Goal: Task Accomplishment & Management: Manage account settings

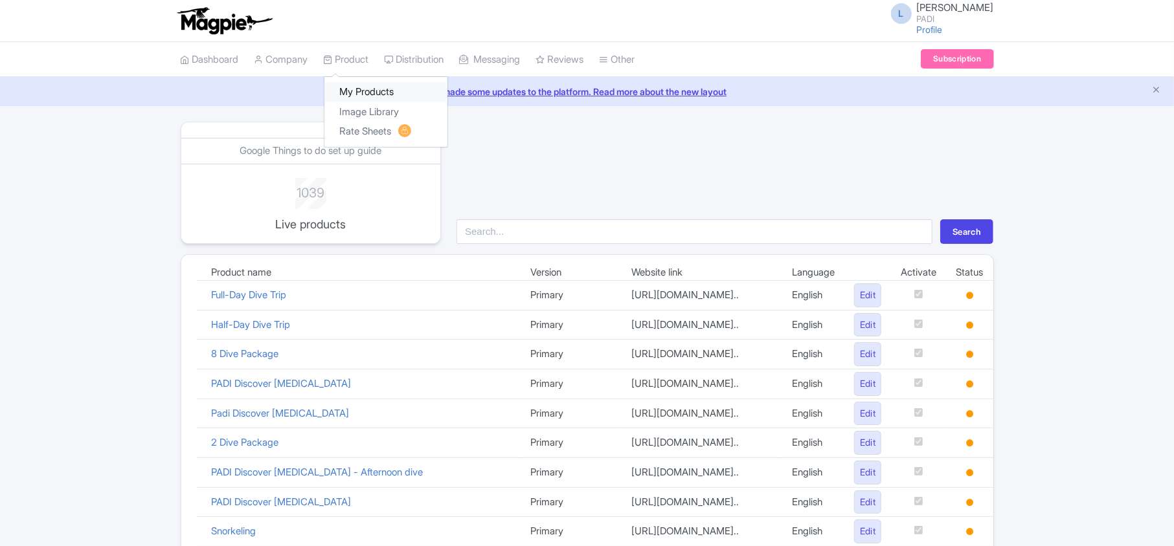
drag, startPoint x: 0, startPoint y: 0, endPoint x: 348, endPoint y: 91, distance: 360.0
click at [348, 91] on link "My Products" at bounding box center [385, 92] width 123 height 20
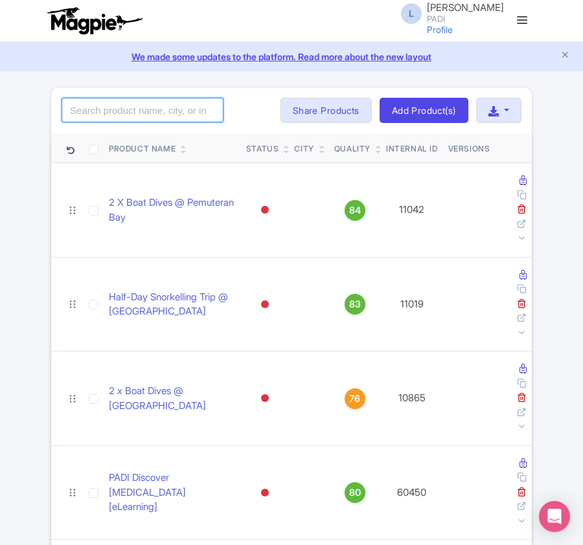
click at [173, 119] on input "search" at bounding box center [142, 110] width 162 height 25
paste input "62210"
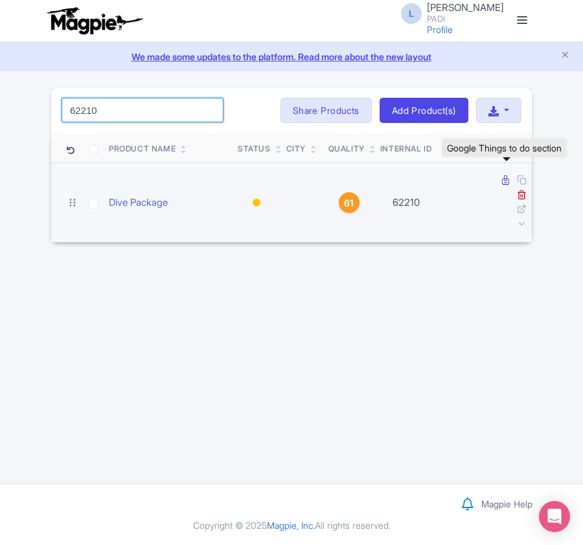
type input "62210"
click at [502, 185] on icon at bounding box center [505, 180] width 7 height 10
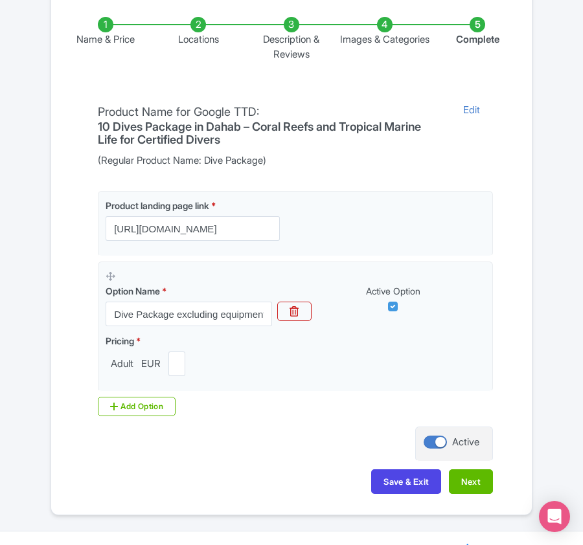
scroll to position [306, 0]
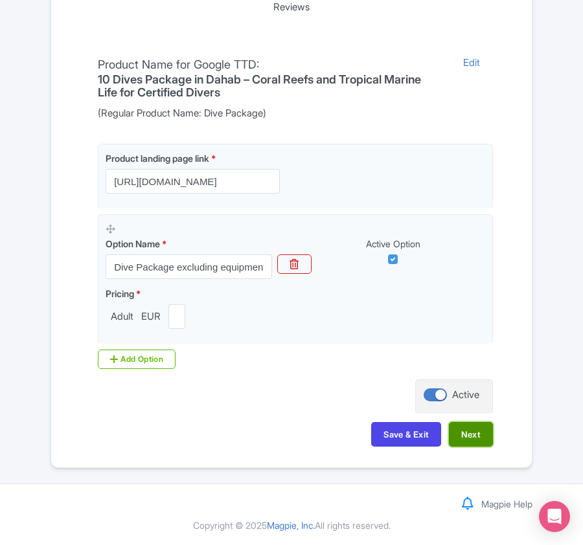
click at [474, 434] on button "Next" at bounding box center [471, 434] width 44 height 25
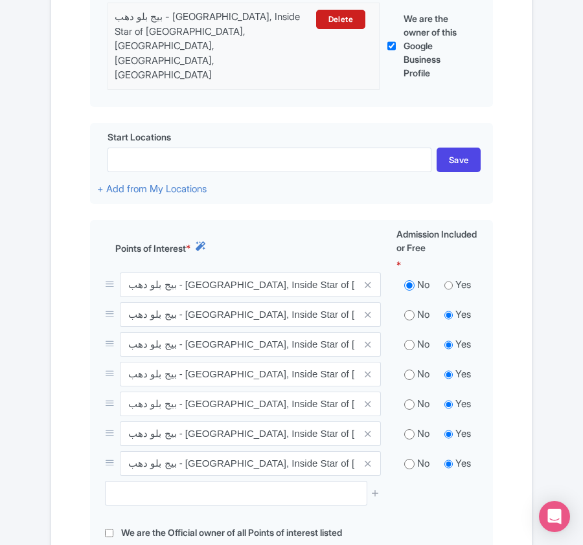
scroll to position [431, 0]
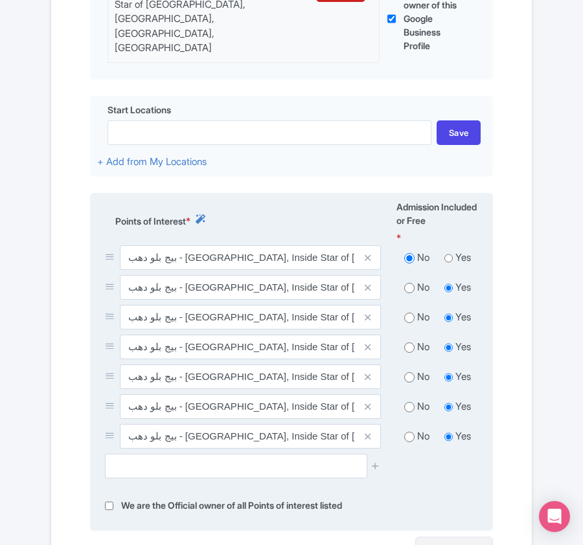
click at [372, 275] on span at bounding box center [368, 287] width 26 height 25
click at [368, 283] on icon at bounding box center [367, 288] width 6 height 10
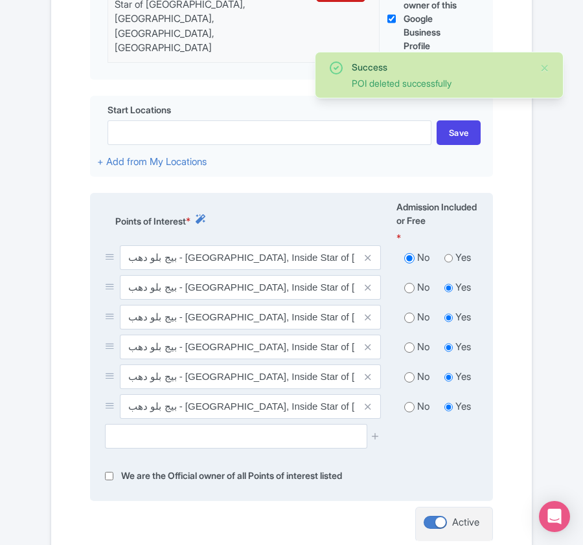
click at [368, 283] on icon at bounding box center [367, 288] width 6 height 10
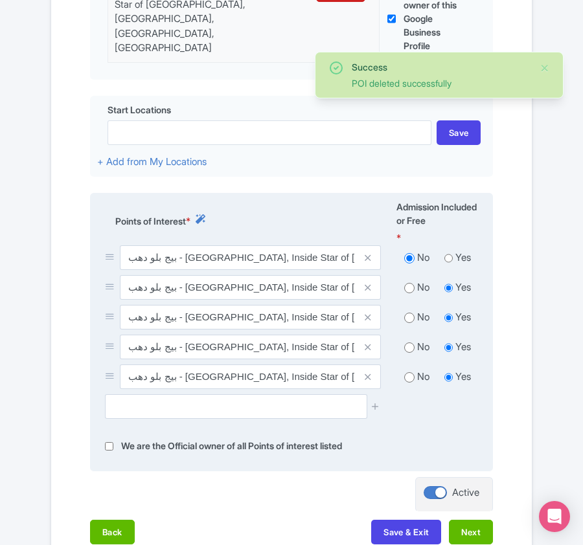
click at [368, 283] on icon at bounding box center [367, 288] width 6 height 10
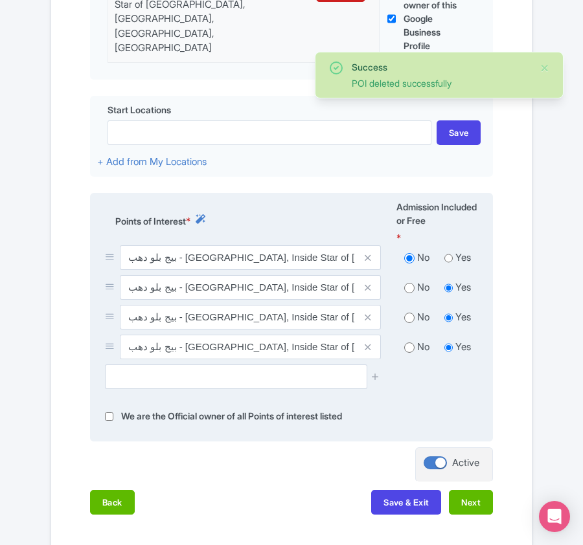
click at [368, 283] on icon at bounding box center [367, 288] width 6 height 10
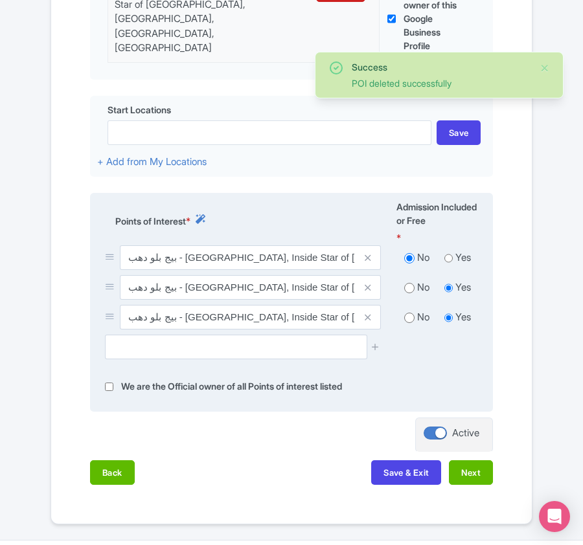
click at [368, 283] on icon at bounding box center [367, 288] width 6 height 10
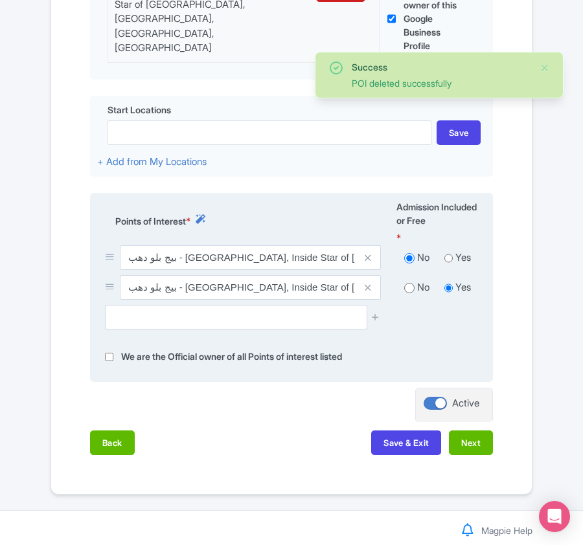
click at [368, 283] on icon at bounding box center [367, 288] width 6 height 10
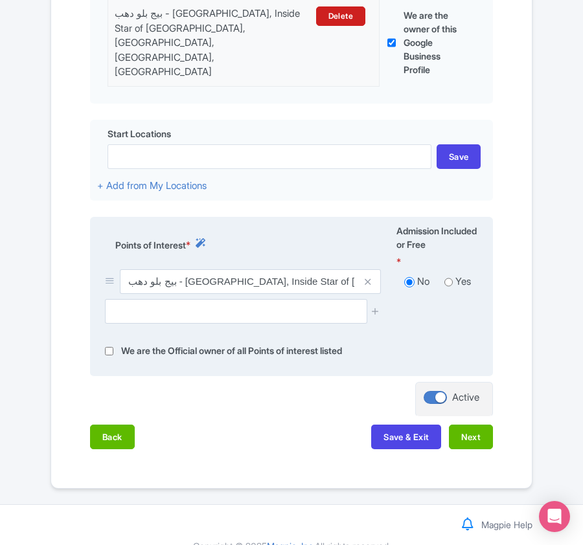
scroll to position [413, 0]
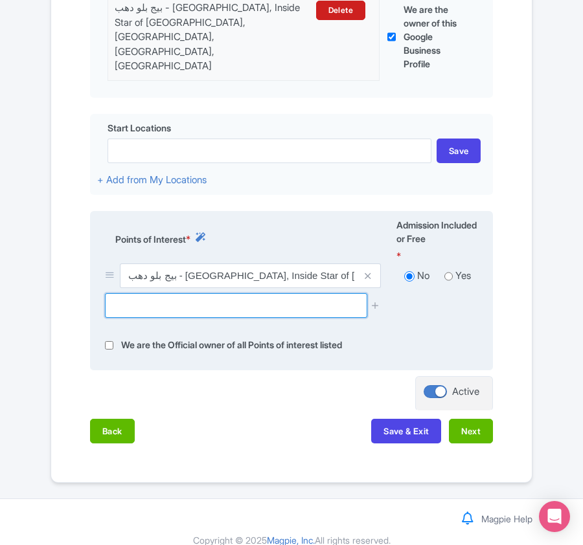
click at [167, 293] on input "text" at bounding box center [236, 305] width 262 height 25
paste input "Blue Hole"
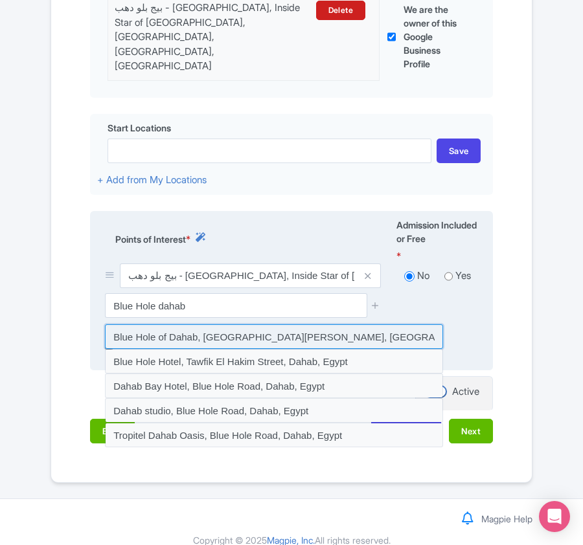
click at [163, 324] on input at bounding box center [274, 336] width 338 height 25
type input "Blue Hole of Dahab, Blue Hole Road, Saint Catherine, Egypt"
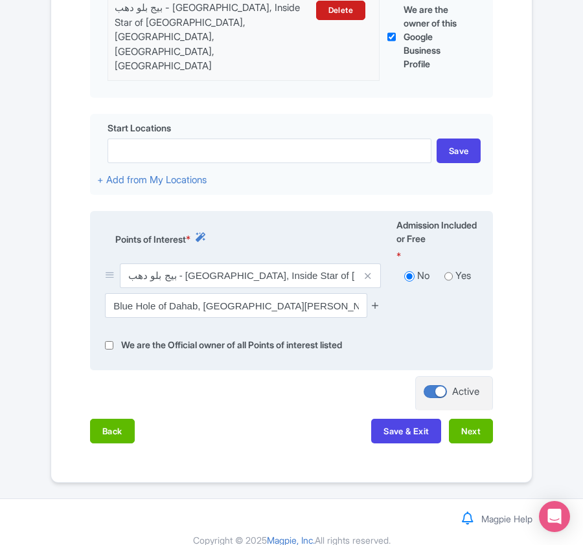
click at [372, 300] on icon at bounding box center [375, 305] width 10 height 10
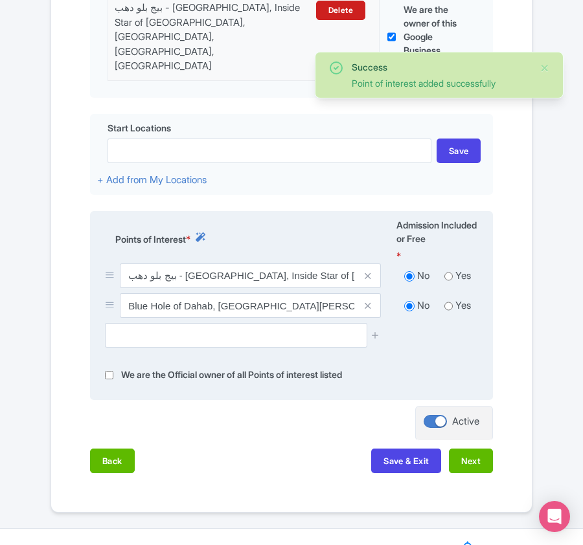
click at [448, 270] on input "radio" at bounding box center [448, 276] width 8 height 13
radio input "true"
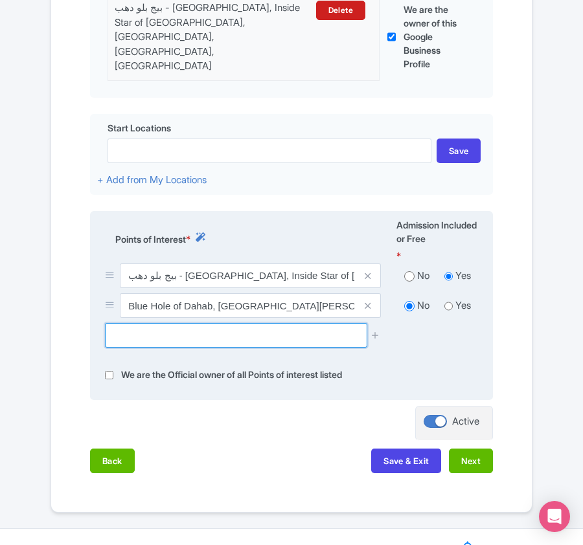
click at [246, 323] on input "text" at bounding box center [236, 335] width 262 height 25
paste input "El Bells - Blue Hole"
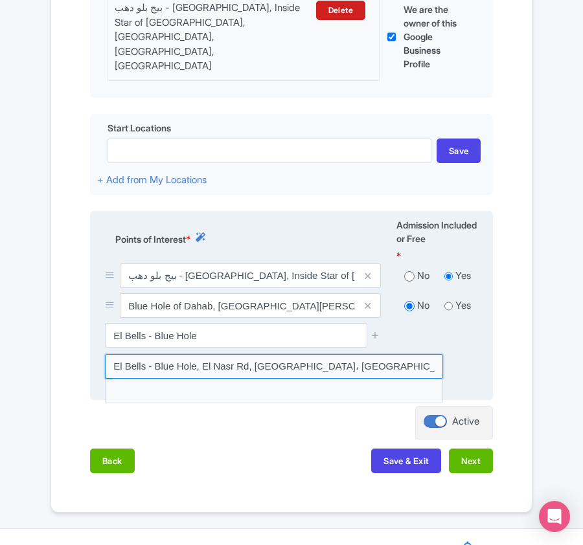
click at [241, 354] on input at bounding box center [274, 366] width 338 height 25
type input "El Bells - Blue Hole, El Nasr Rd, سانت كاترين، Egypt"
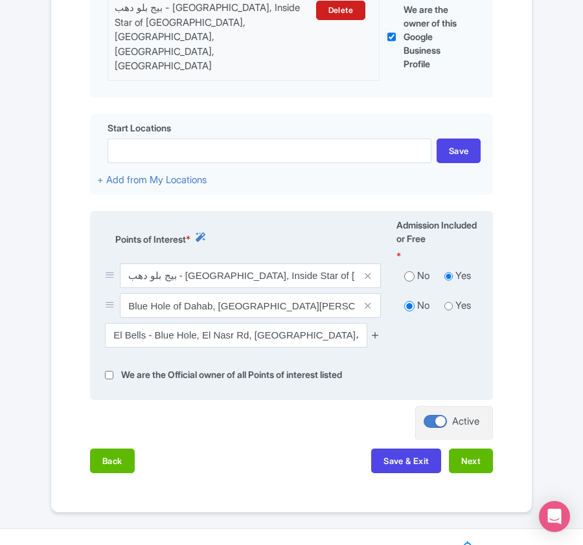
click at [373, 330] on icon at bounding box center [375, 335] width 10 height 10
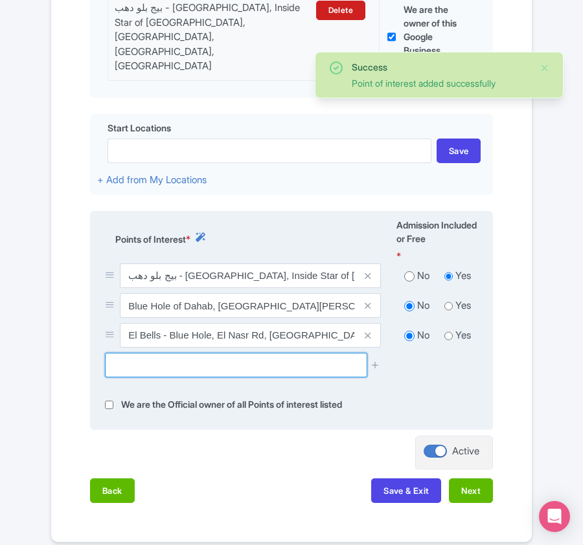
click at [181, 353] on input "text" at bounding box center [236, 365] width 262 height 25
paste input "Canyon (Dive site)"
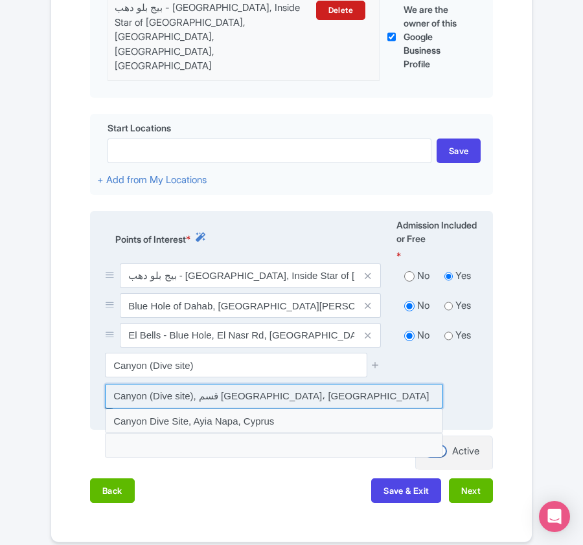
click at [179, 384] on input at bounding box center [274, 396] width 338 height 25
type input "Canyon (Dive site), قسم سانت كاترين، Egypt"
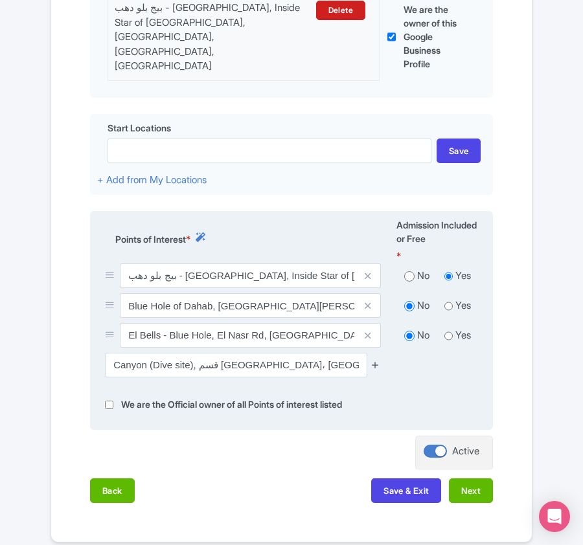
click at [375, 360] on icon at bounding box center [375, 365] width 10 height 10
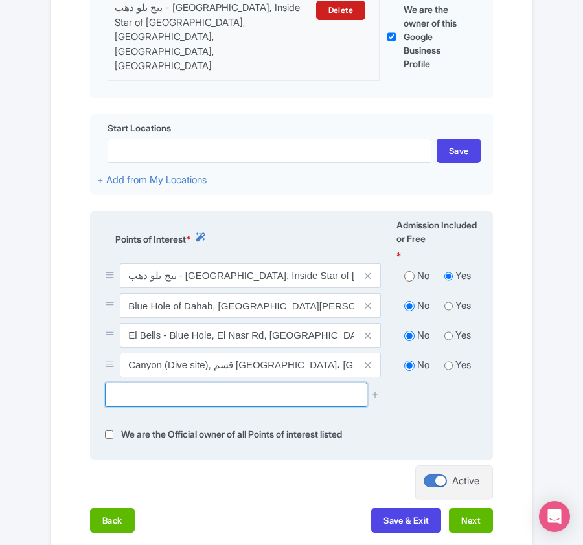
click at [228, 386] on input "text" at bounding box center [236, 395] width 262 height 25
paste input "Abu Talha canyons system"
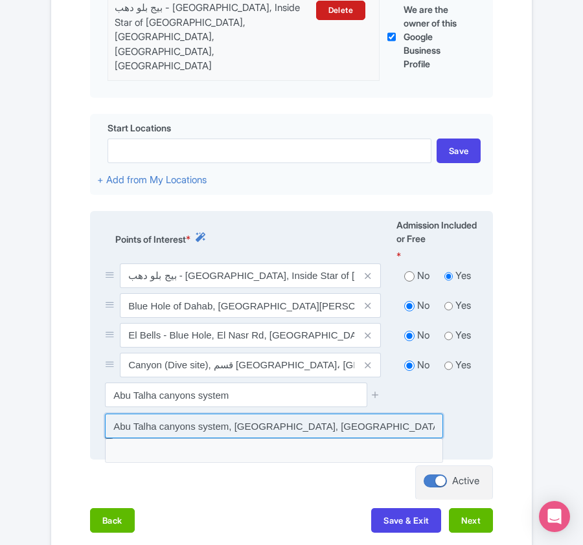
click at [210, 414] on input at bounding box center [274, 426] width 338 height 25
type input "Abu Talha canyons system, Dahab, Egypt"
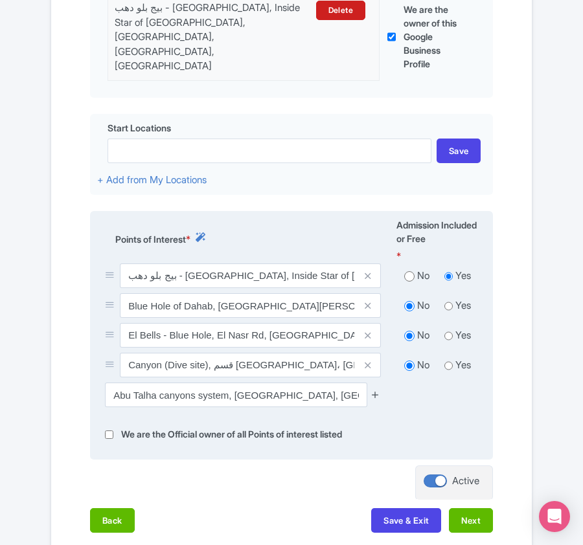
click at [378, 390] on icon at bounding box center [375, 395] width 10 height 10
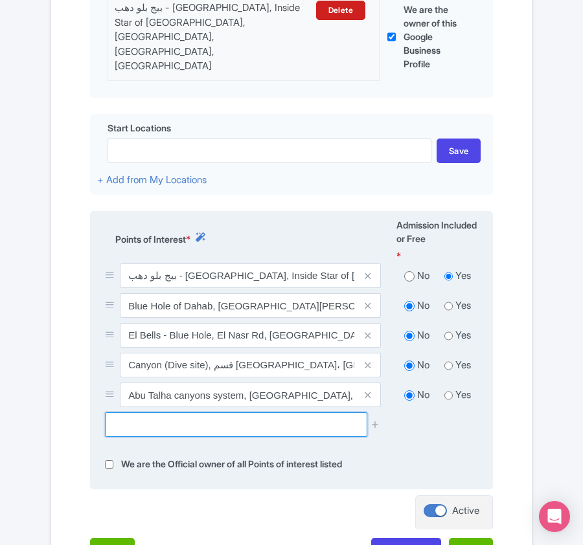
click at [142, 414] on input "text" at bounding box center [236, 424] width 262 height 25
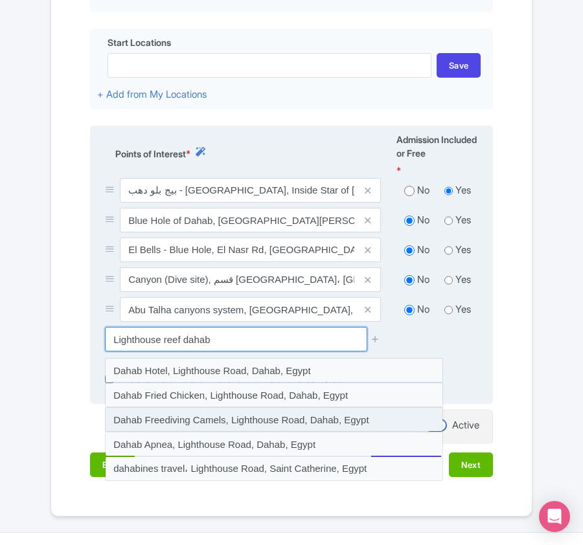
scroll to position [500, 0]
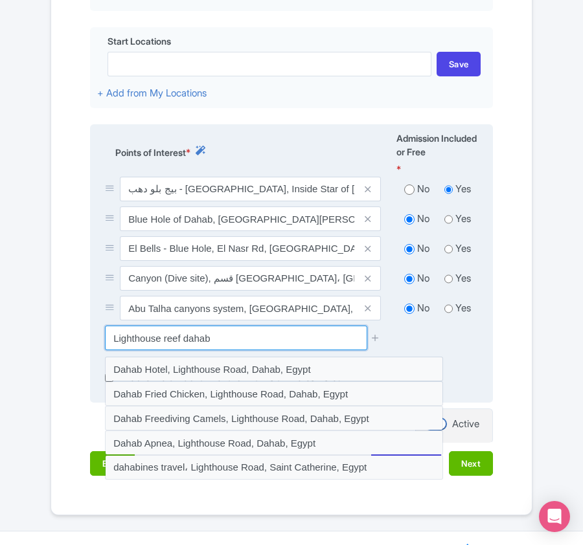
drag, startPoint x: 164, startPoint y: 326, endPoint x: 181, endPoint y: 329, distance: 17.8
click at [181, 329] on input "Lighthouse reef dahab" at bounding box center [236, 338] width 262 height 25
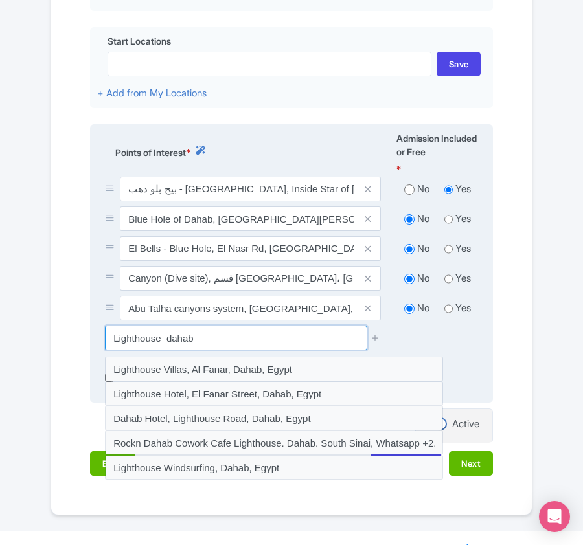
drag, startPoint x: 162, startPoint y: 319, endPoint x: 210, endPoint y: 322, distance: 48.6
click at [210, 326] on input "Lighthouse dahab" at bounding box center [236, 338] width 262 height 25
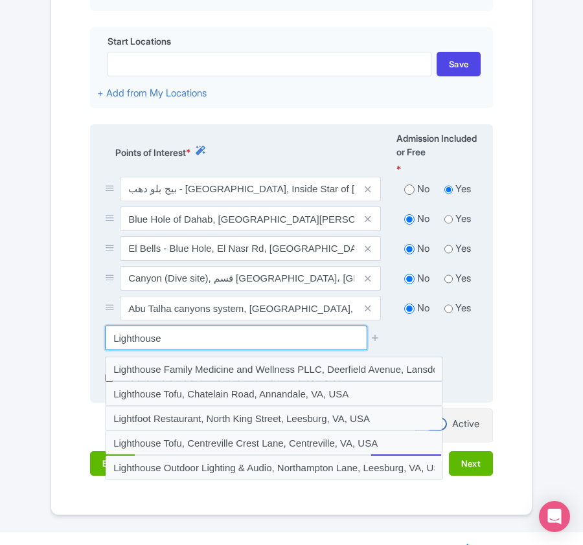
click at [110, 326] on input "Lighthouse" at bounding box center [236, 338] width 262 height 25
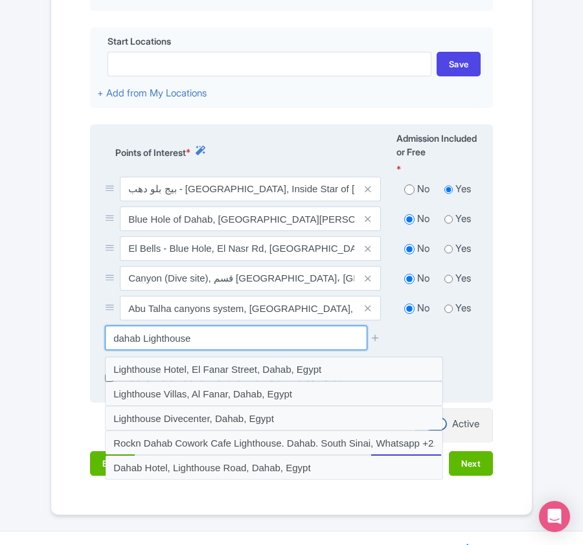
drag, startPoint x: 144, startPoint y: 322, endPoint x: 201, endPoint y: 329, distance: 57.4
click at [200, 329] on input "dahab Lighthouse" at bounding box center [236, 338] width 262 height 25
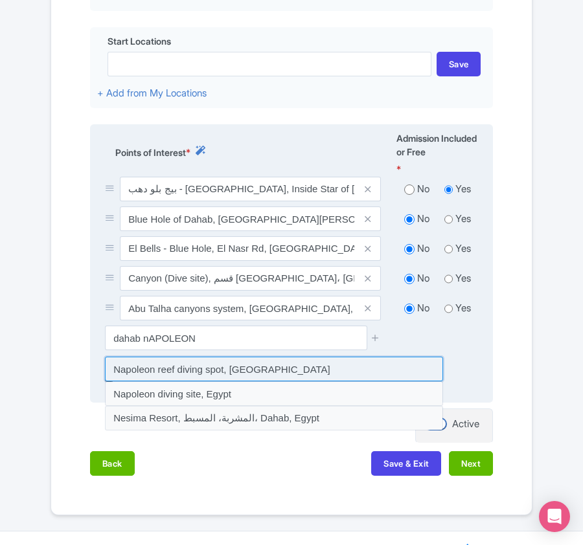
click at [167, 357] on input at bounding box center [274, 369] width 338 height 25
type input "Napoleon reef diving spot, Egypt"
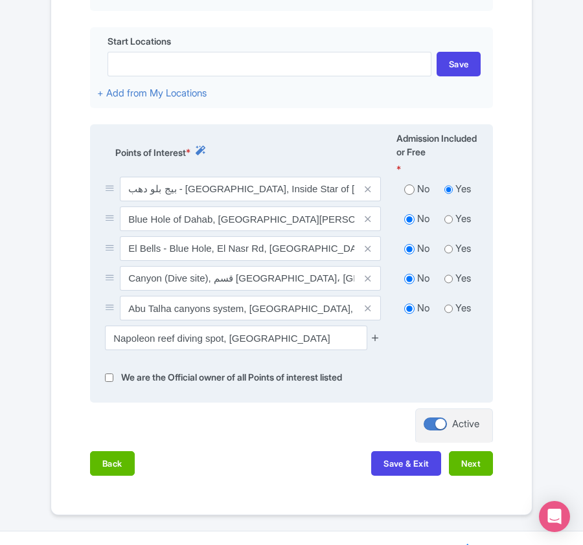
click at [374, 333] on icon at bounding box center [375, 338] width 10 height 10
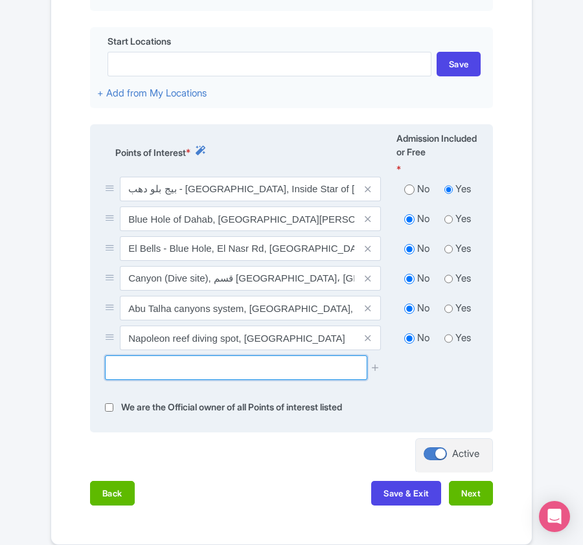
click at [122, 355] on input "text" at bounding box center [236, 367] width 262 height 25
type input "E"
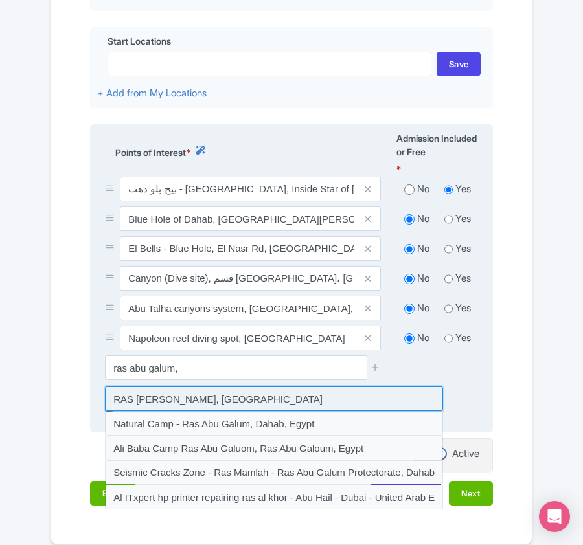
click at [158, 386] on input at bounding box center [274, 398] width 338 height 25
type input "RAS ABU GULUM, Egypt"
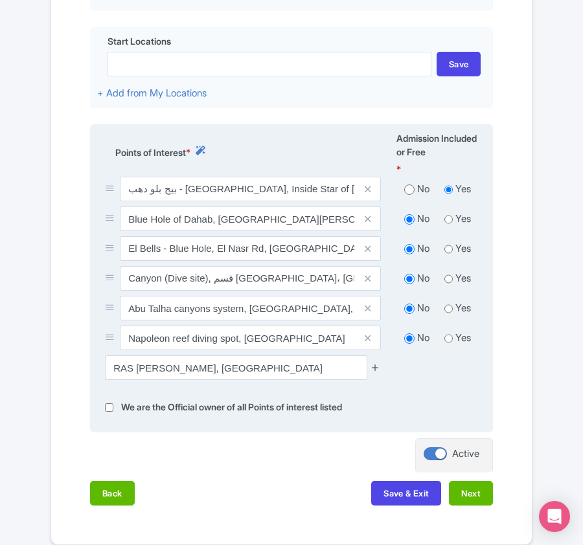
click at [377, 362] on icon at bounding box center [375, 367] width 10 height 10
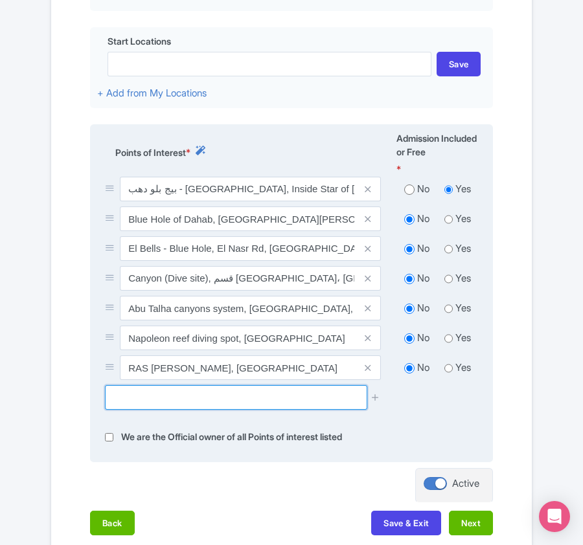
click at [198, 388] on input "text" at bounding box center [236, 397] width 262 height 25
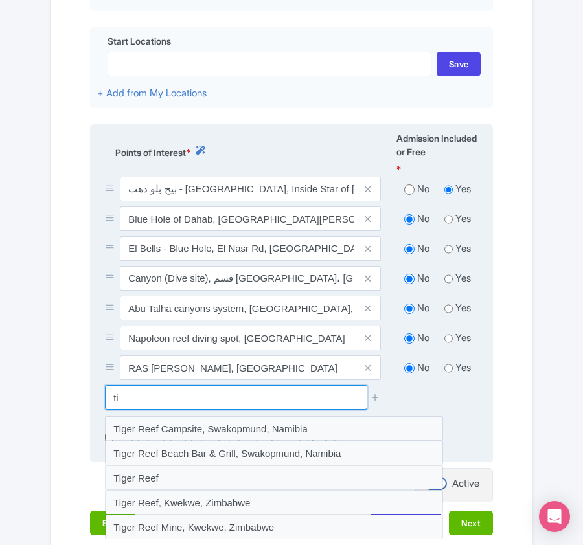
type input "t"
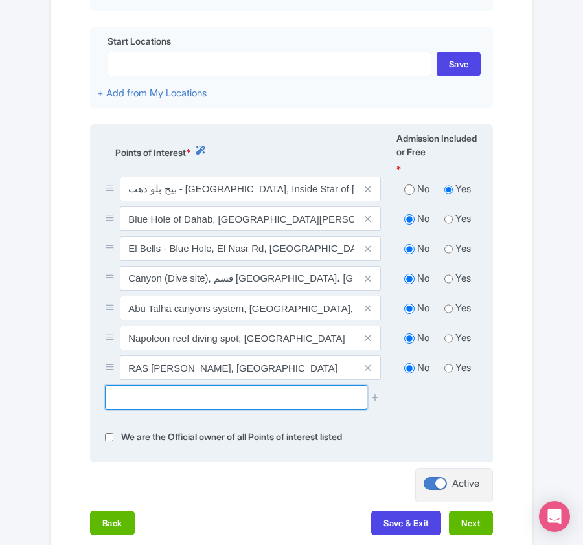
click at [128, 386] on input "text" at bounding box center [236, 397] width 262 height 25
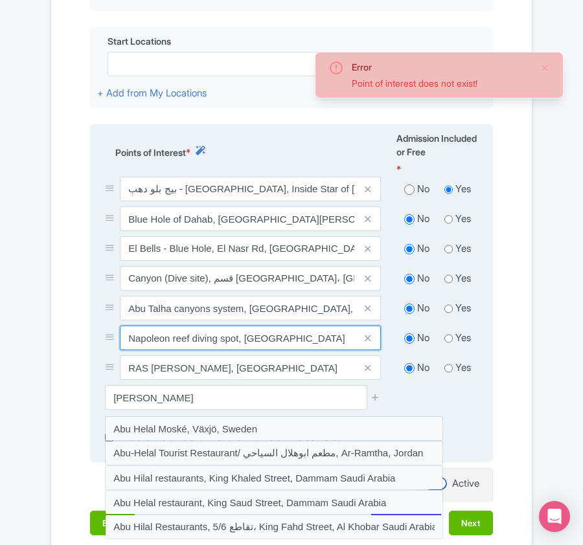
drag, startPoint x: 159, startPoint y: 311, endPoint x: 135, endPoint y: 350, distance: 45.6
click at [135, 350] on div "بيج بلو دهب - Big Blue Dahab, Inside Star of Dahab Hotel, Mashraba St, Dahab, S…" at bounding box center [291, 281] width 388 height 208
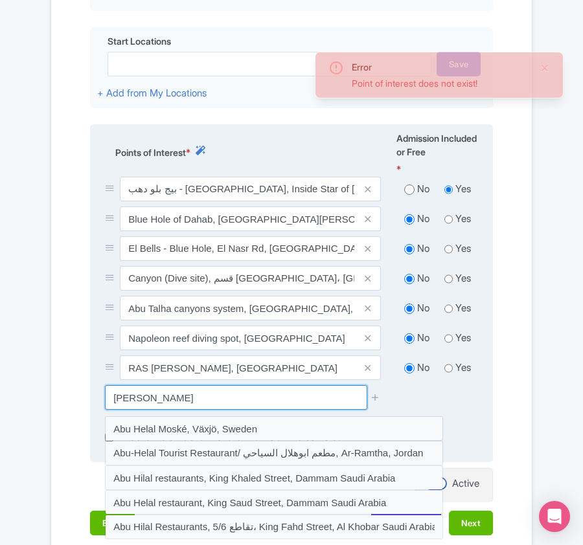
click at [226, 385] on input "abu helal" at bounding box center [236, 397] width 262 height 25
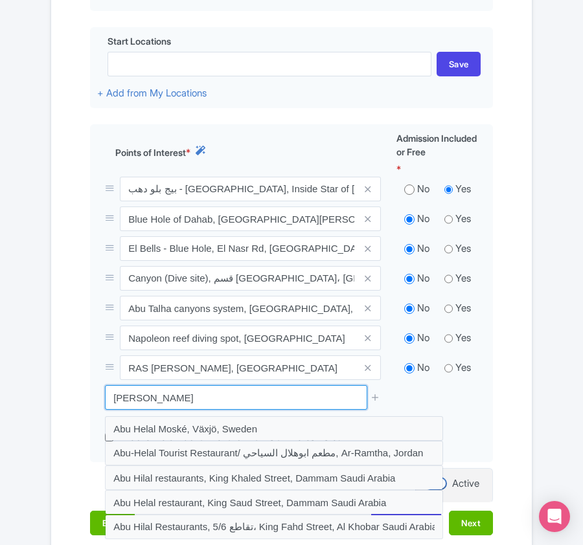
drag, startPoint x: 184, startPoint y: 383, endPoint x: 88, endPoint y: 365, distance: 98.1
click at [88, 365] on div "Name & Price Locations Description & Reviews Images & Categories Complete Edit …" at bounding box center [291, 148] width 465 height 801
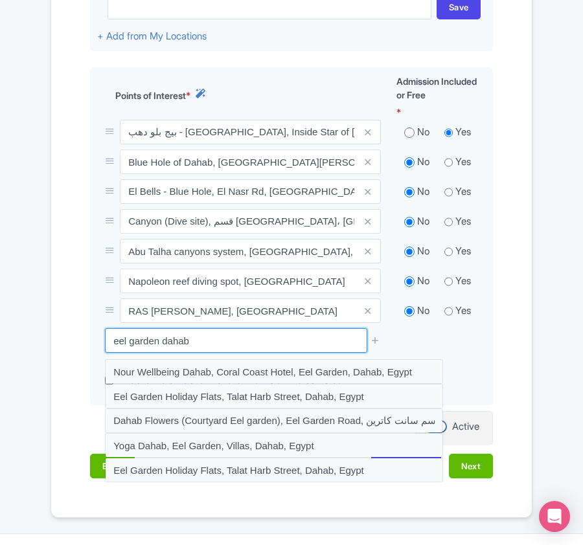
scroll to position [586, 0]
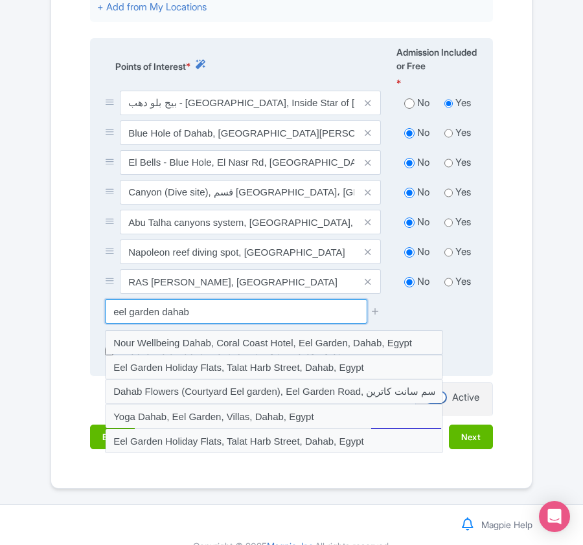
click at [159, 299] on input "eel garden dahab" at bounding box center [236, 311] width 262 height 25
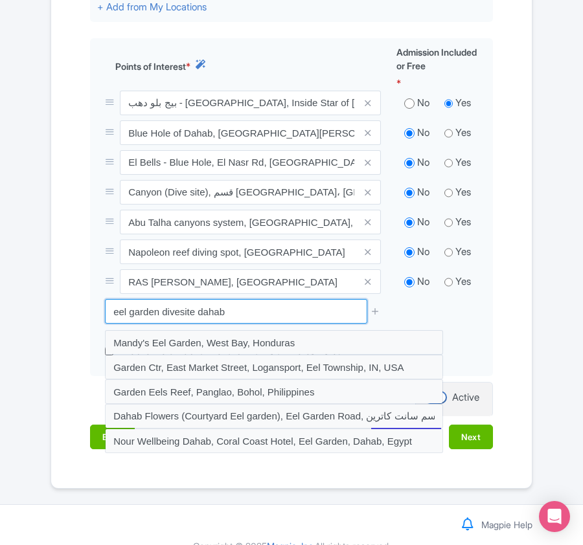
drag, startPoint x: 164, startPoint y: 295, endPoint x: 28, endPoint y: 293, distance: 135.3
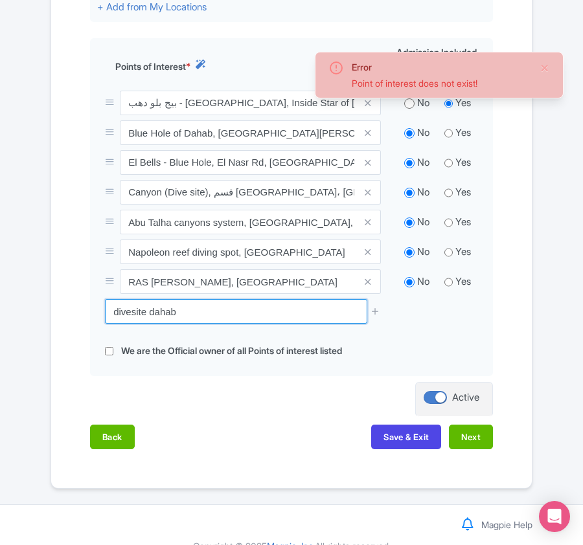
drag, startPoint x: 149, startPoint y: 296, endPoint x: 79, endPoint y: 296, distance: 69.9
click at [79, 296] on div "Name & Price Locations Description & Reviews Images & Categories Complete Edit …" at bounding box center [291, 61] width 465 height 801
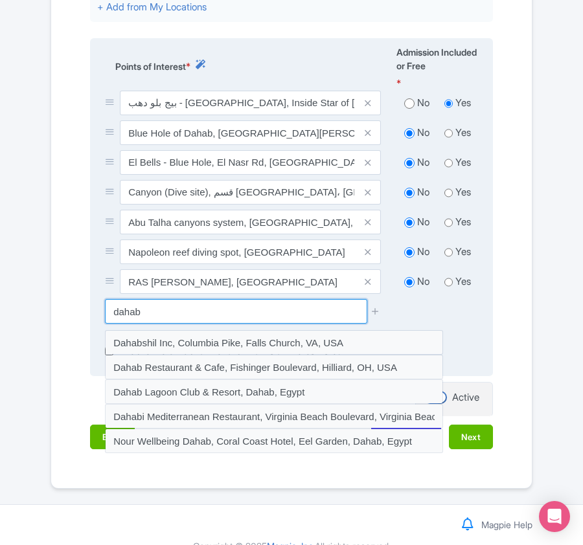
click at [162, 299] on input "dahab" at bounding box center [236, 311] width 262 height 25
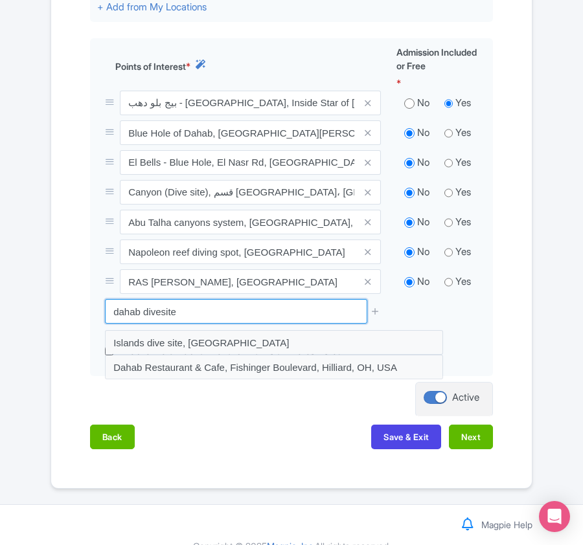
drag, startPoint x: 183, startPoint y: 294, endPoint x: -17, endPoint y: 276, distance: 200.8
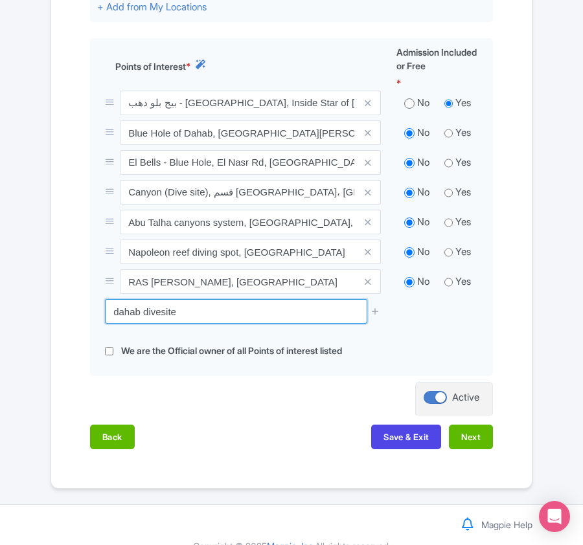
paste input "Islands dive"
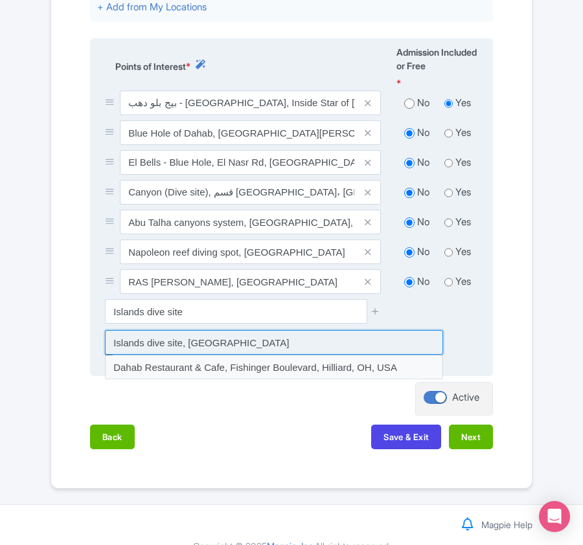
click at [258, 330] on input at bounding box center [274, 342] width 338 height 25
type input "Islands dive site, Egypt"
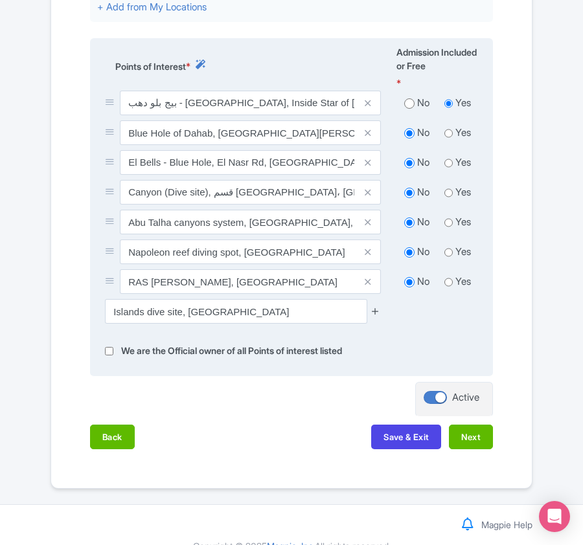
click at [375, 306] on icon at bounding box center [375, 311] width 10 height 10
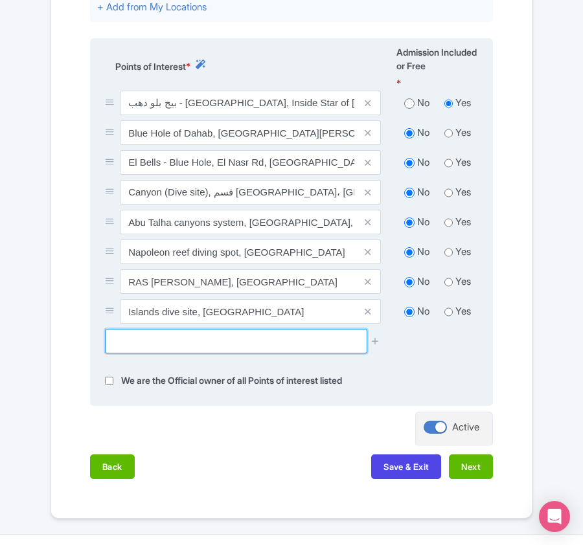
click at [239, 329] on input "text" at bounding box center [236, 341] width 262 height 25
paste input "Mashraba dive site"
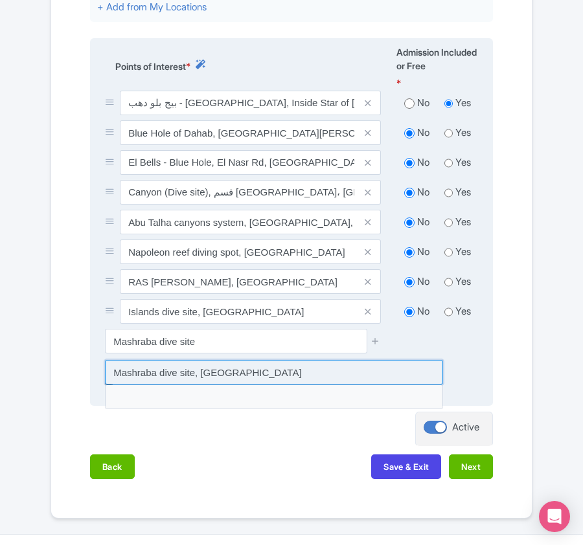
click at [210, 360] on input at bounding box center [274, 372] width 338 height 25
type input "Mashraba dive site, Egypt"
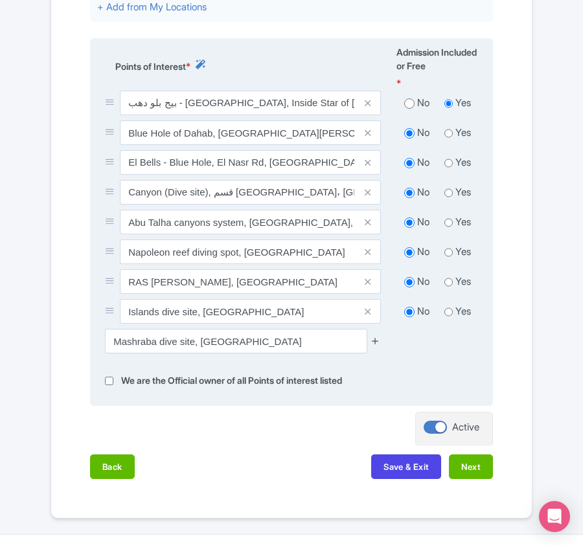
click at [373, 336] on icon at bounding box center [375, 341] width 10 height 10
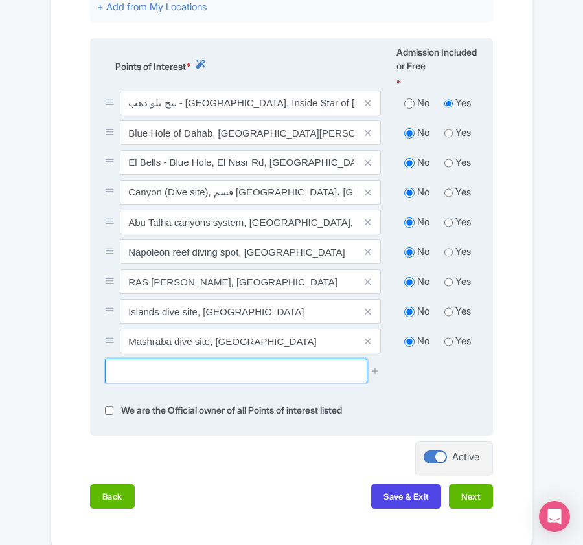
click at [200, 359] on input "text" at bounding box center [236, 371] width 262 height 25
paste input "Underwater museum"
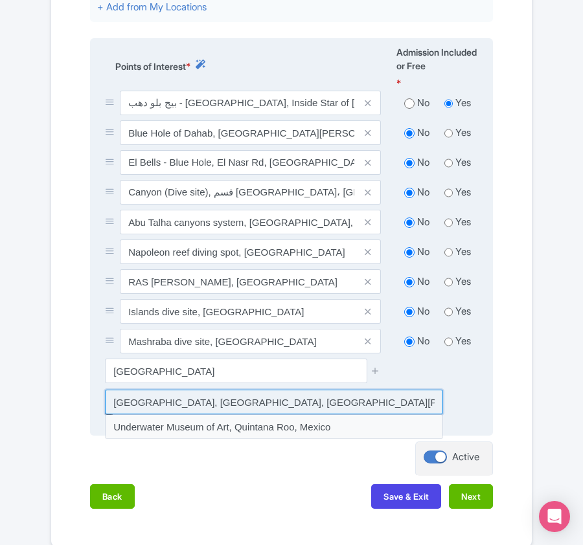
click at [206, 390] on input at bounding box center [274, 402] width 338 height 25
type input "Underwater museum, El Fanar Street, Saint Catherine, Egypt"
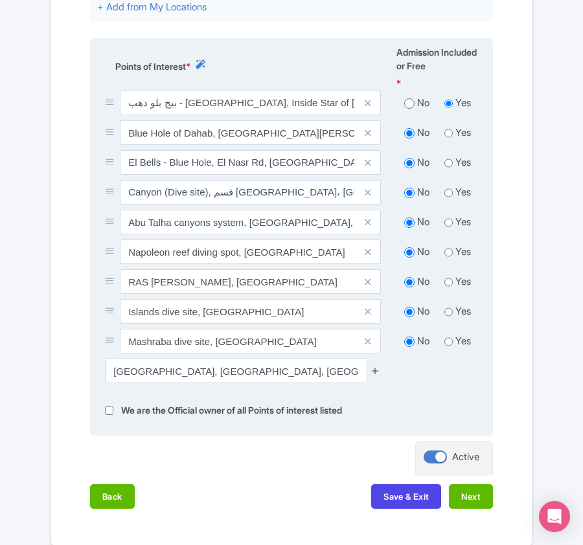
click at [373, 366] on icon at bounding box center [375, 371] width 10 height 10
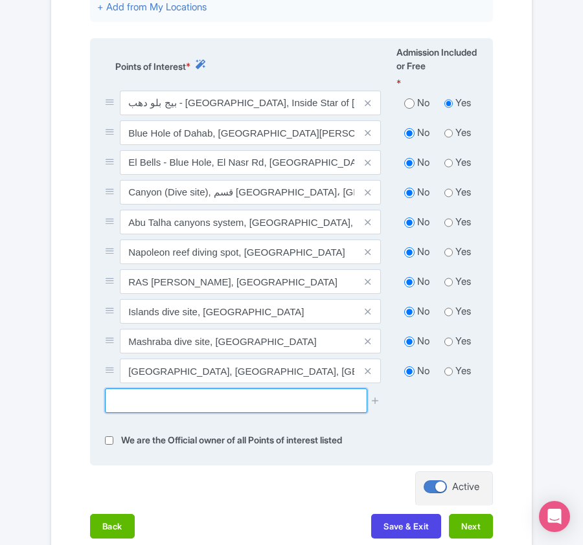
click at [212, 388] on input "text" at bounding box center [236, 400] width 262 height 25
paste input "Three Pools Dive Site"
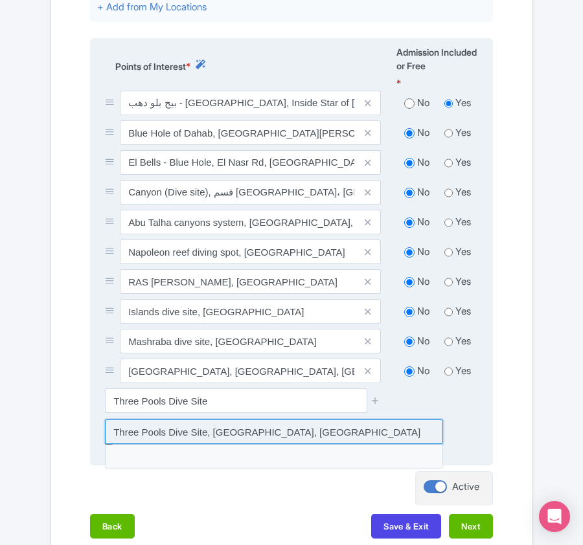
click at [207, 419] on input at bounding box center [274, 431] width 338 height 25
type input "Three Pools Dive Site, Akaba, Egypt"
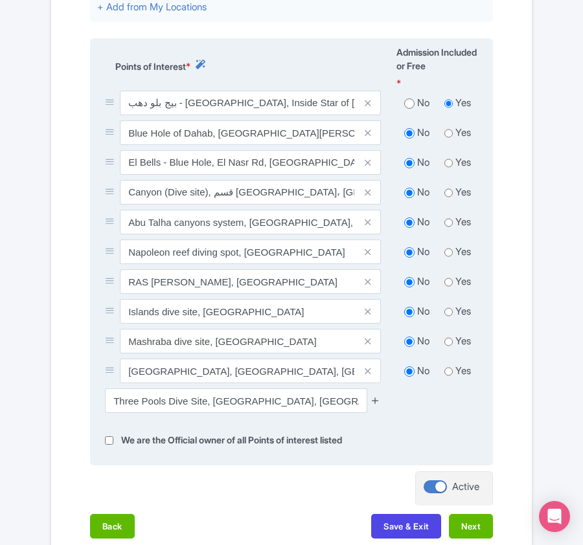
click at [373, 395] on icon at bounding box center [375, 400] width 10 height 10
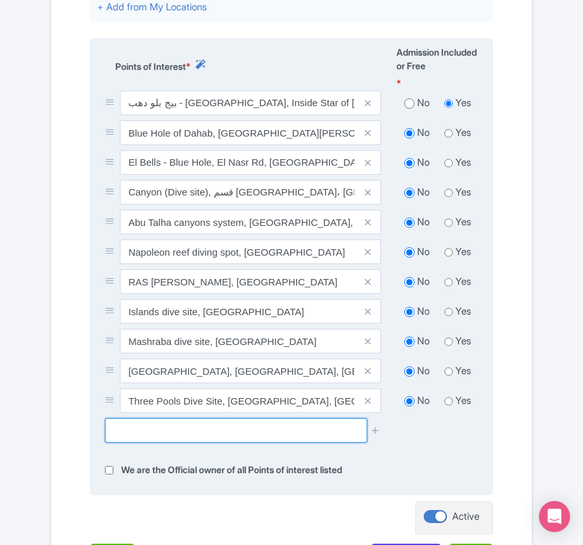
click at [156, 418] on input "text" at bounding box center [236, 430] width 262 height 25
paste input "Gabr El Bint"
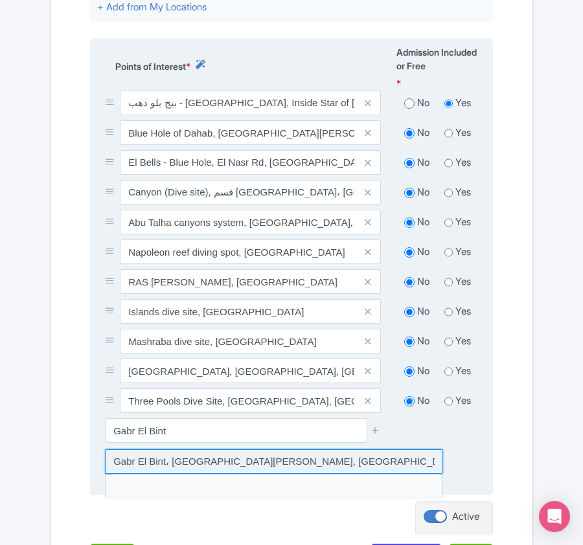
click at [252, 449] on input at bounding box center [274, 461] width 338 height 25
type input "Gabr El Bint، Saint Catherine, Egypt"
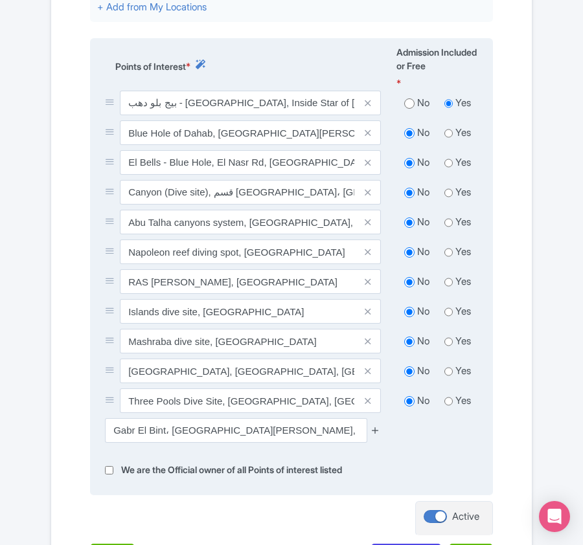
click at [370, 425] on icon at bounding box center [375, 430] width 10 height 10
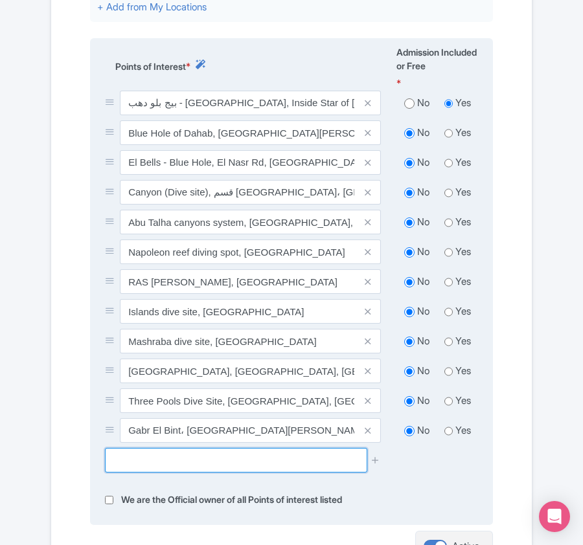
click at [171, 448] on input "text" at bounding box center [236, 460] width 262 height 25
paste input "EL SHUGARAT"
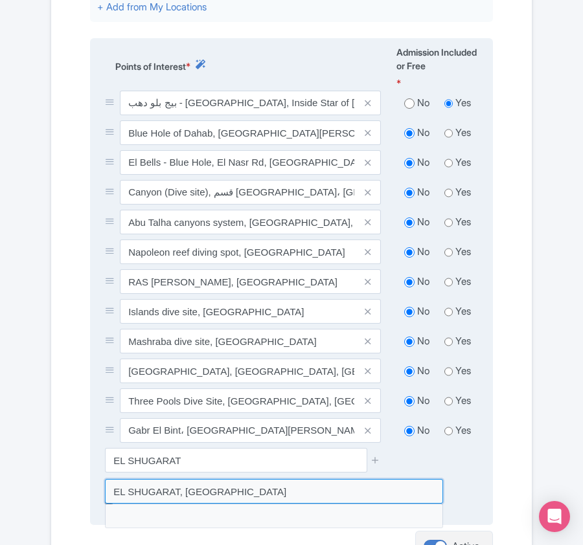
drag, startPoint x: 172, startPoint y: 475, endPoint x: 260, endPoint y: 475, distance: 88.7
click at [172, 479] on input at bounding box center [274, 491] width 338 height 25
type input "EL SHUGARAT, Egypt"
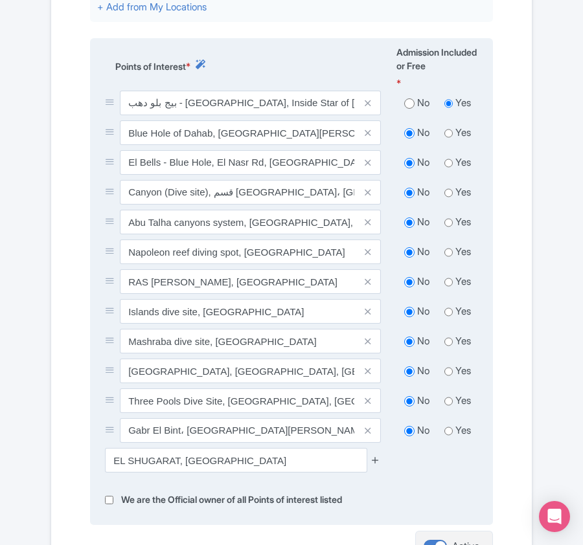
click at [375, 455] on icon at bounding box center [375, 460] width 10 height 10
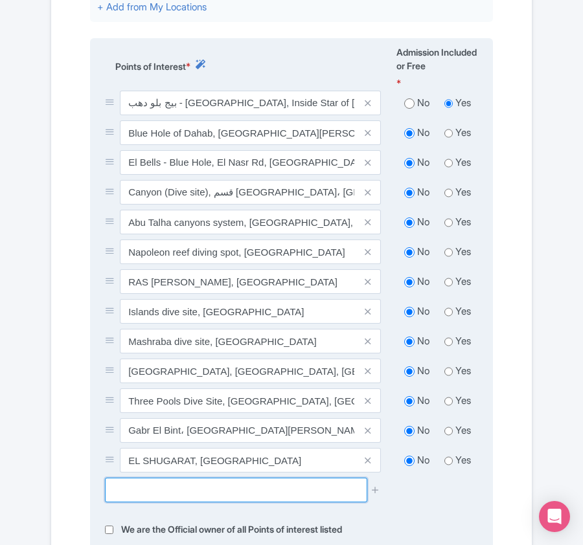
click at [156, 483] on input "text" at bounding box center [236, 490] width 262 height 25
paste input "Coral reef redsea"
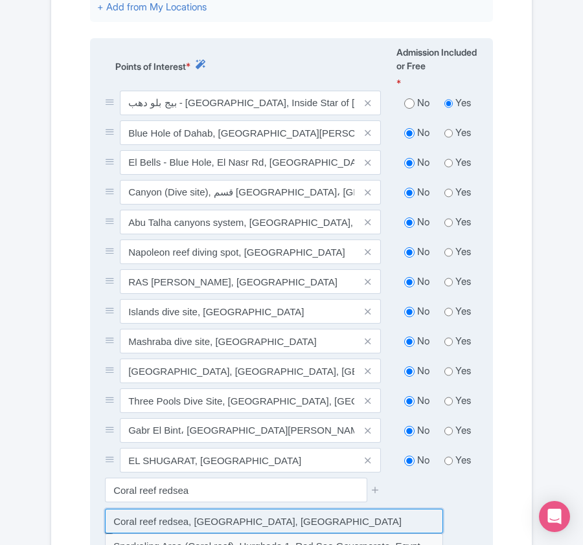
click at [151, 509] on input at bounding box center [274, 521] width 338 height 25
type input "Coral reef redsea, Dahab, Egypt"
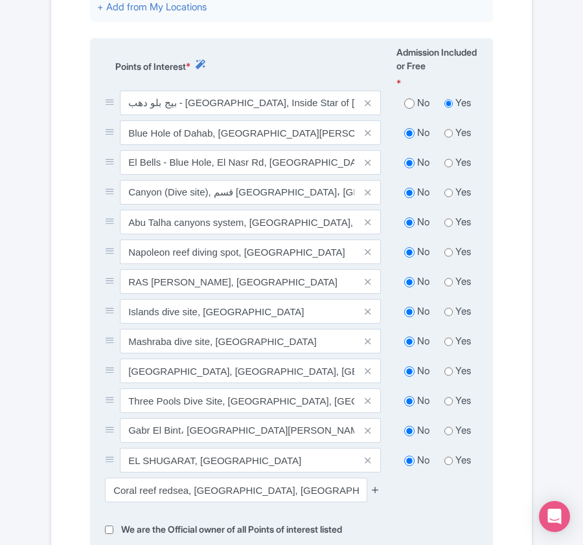
click at [374, 485] on icon at bounding box center [375, 490] width 10 height 10
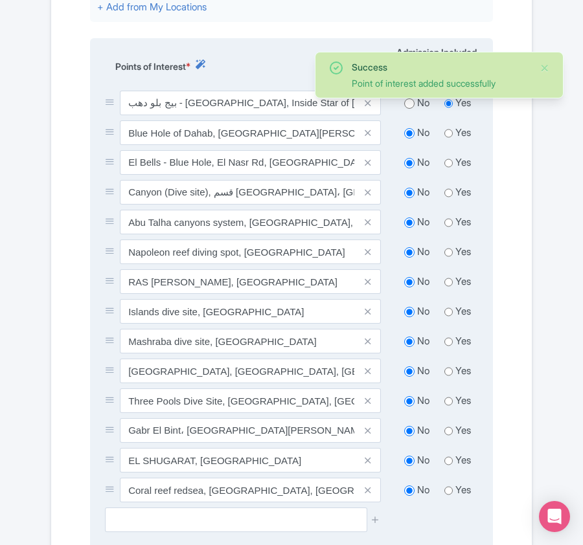
click at [378, 478] on span at bounding box center [368, 490] width 26 height 25
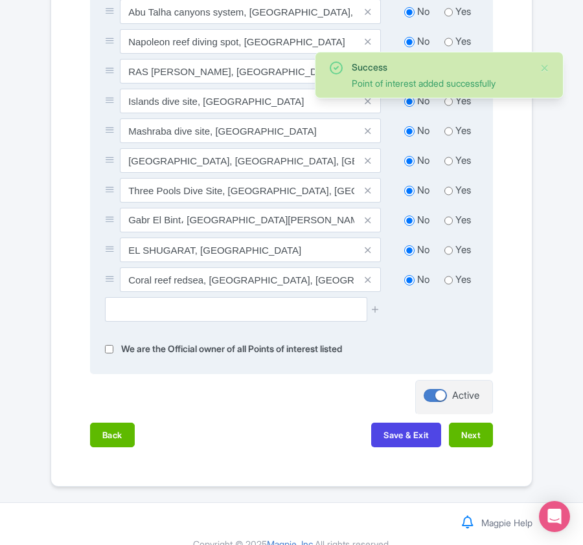
scroll to position [801, 0]
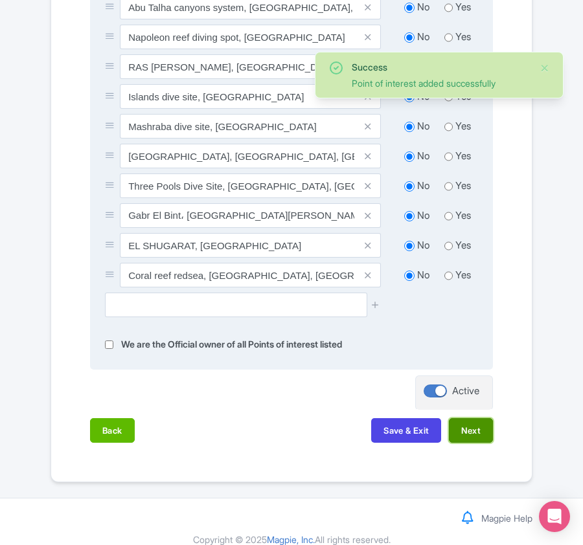
click at [467, 418] on button "Next" at bounding box center [471, 430] width 44 height 25
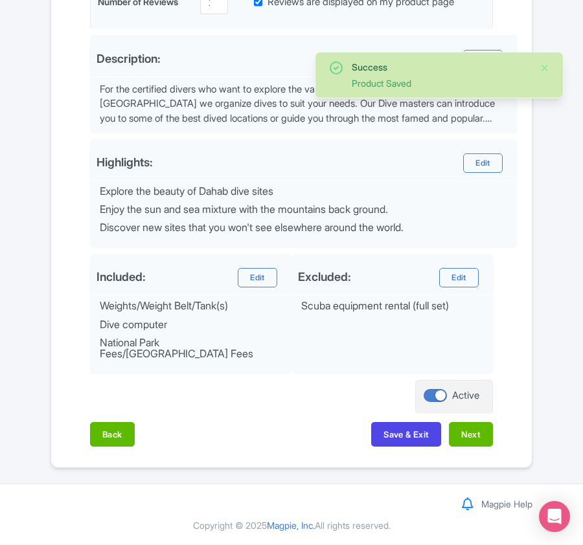
scroll to position [447, 0]
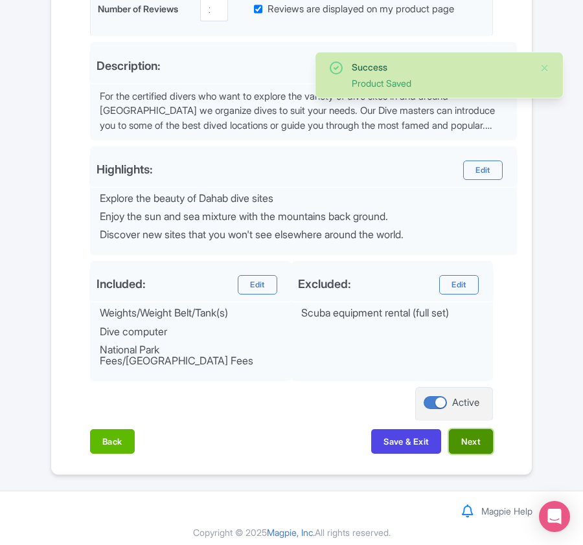
click at [474, 435] on button "Next" at bounding box center [471, 441] width 44 height 25
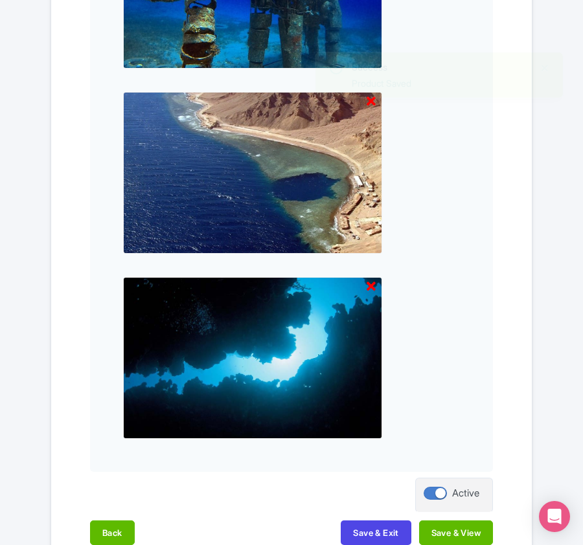
scroll to position [979, 0]
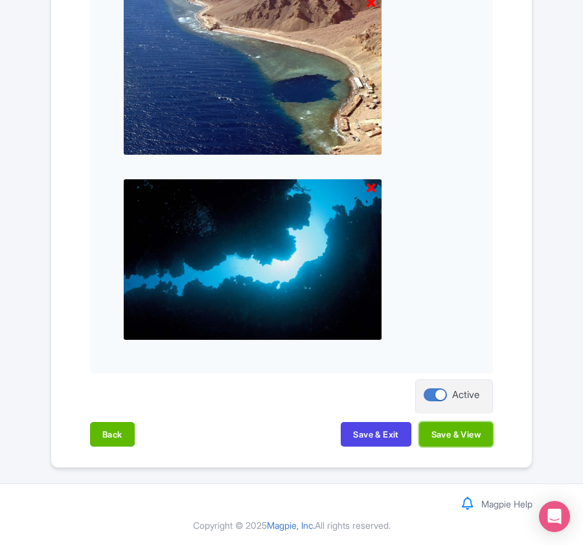
click at [474, 435] on button "Save & View" at bounding box center [456, 434] width 74 height 25
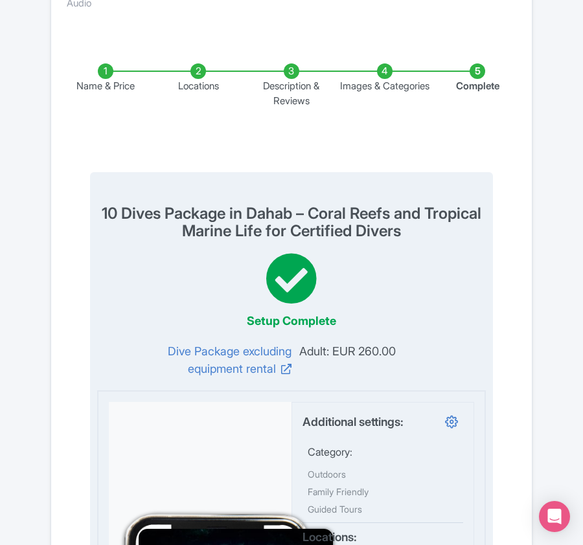
scroll to position [202, 0]
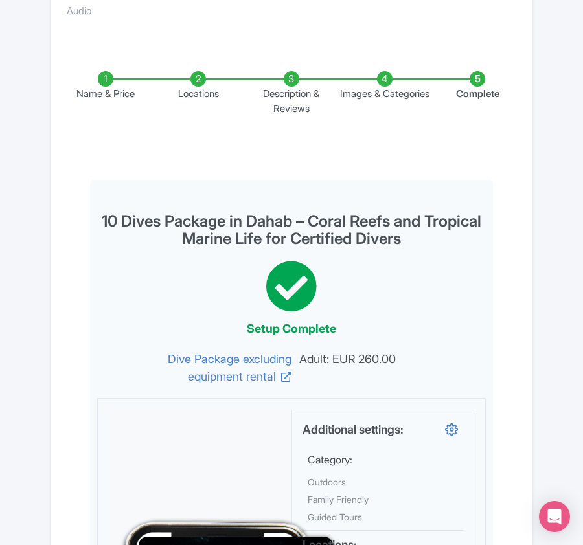
click at [195, 76] on li "Locations" at bounding box center [198, 93] width 93 height 45
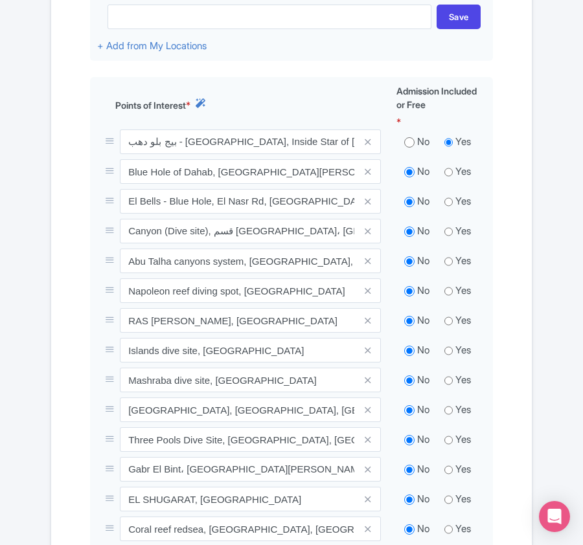
scroll to position [0, 0]
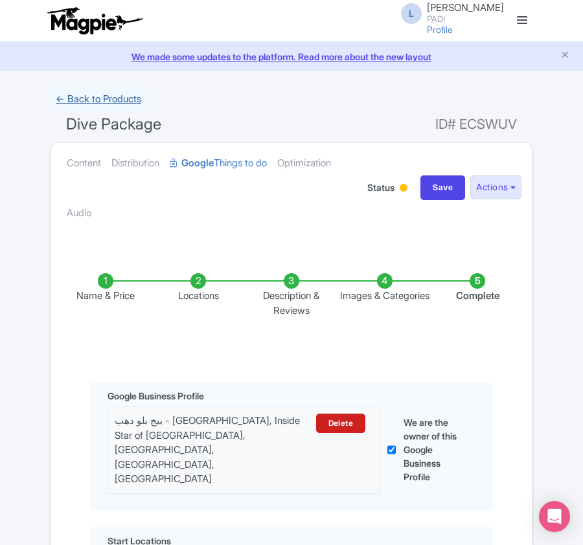
click at [96, 102] on link "← Back to Products" at bounding box center [98, 99] width 96 height 25
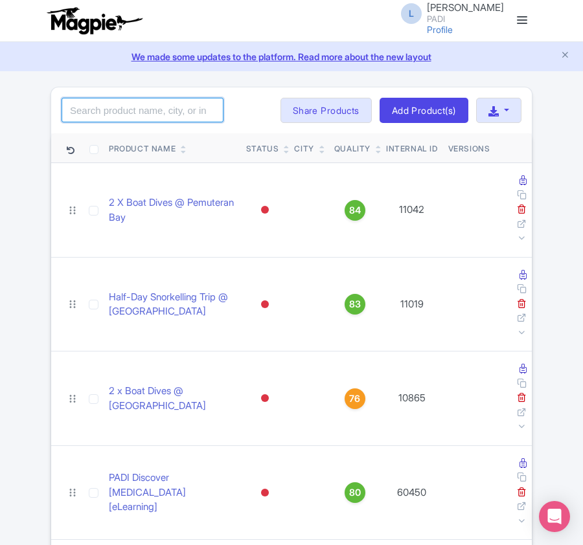
click at [153, 113] on input "search" at bounding box center [142, 110] width 162 height 25
paste input "90301"
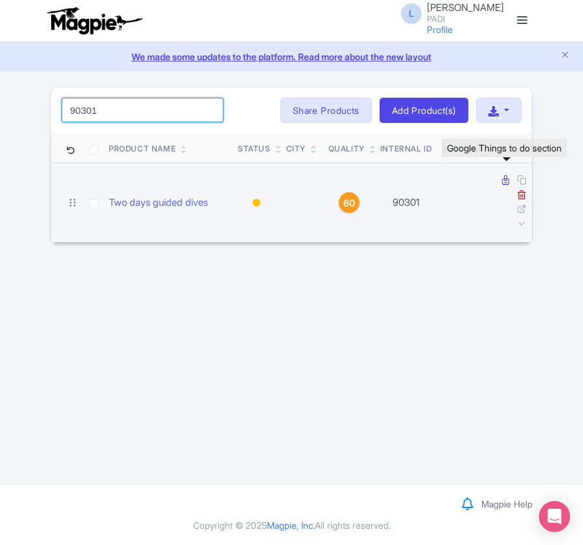
type input "90301"
click at [503, 181] on icon at bounding box center [505, 180] width 7 height 10
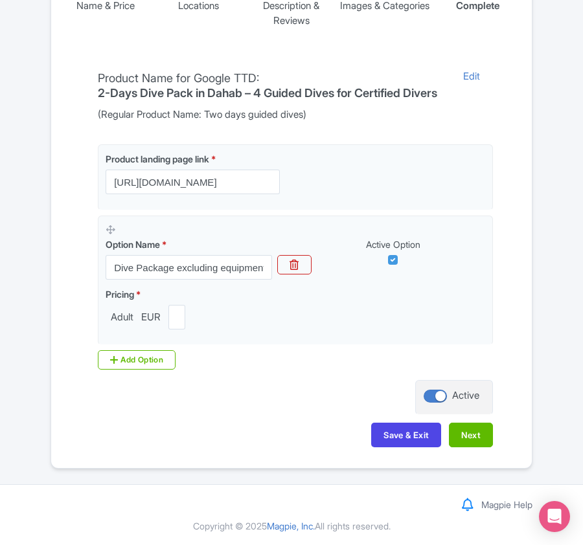
scroll to position [306, 0]
click at [470, 433] on button "Next" at bounding box center [471, 434] width 44 height 25
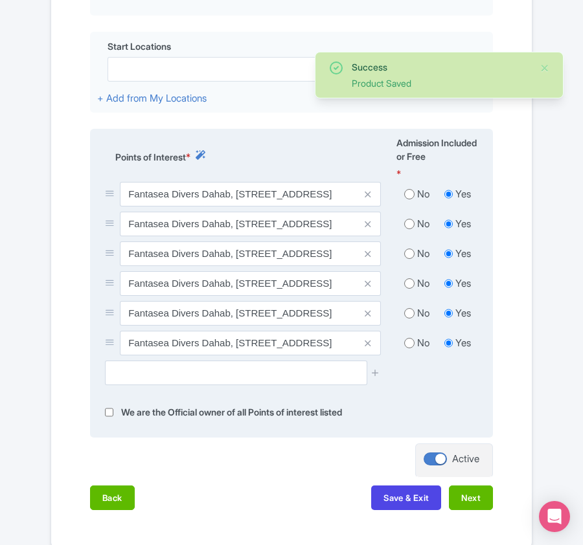
scroll to position [479, 0]
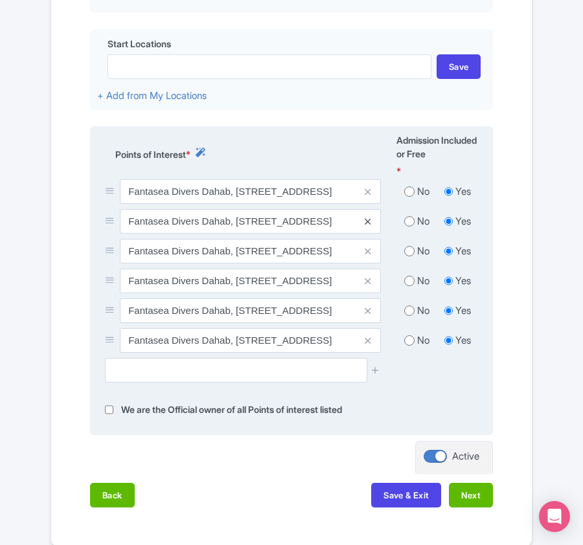
click at [369, 223] on icon at bounding box center [367, 222] width 6 height 10
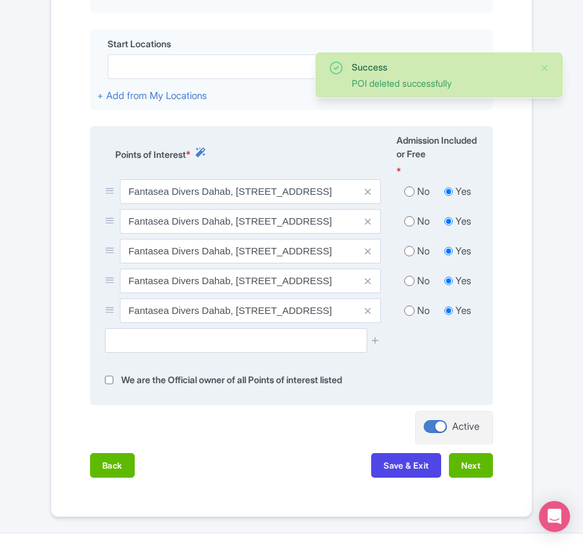
click at [369, 223] on icon at bounding box center [367, 222] width 6 height 10
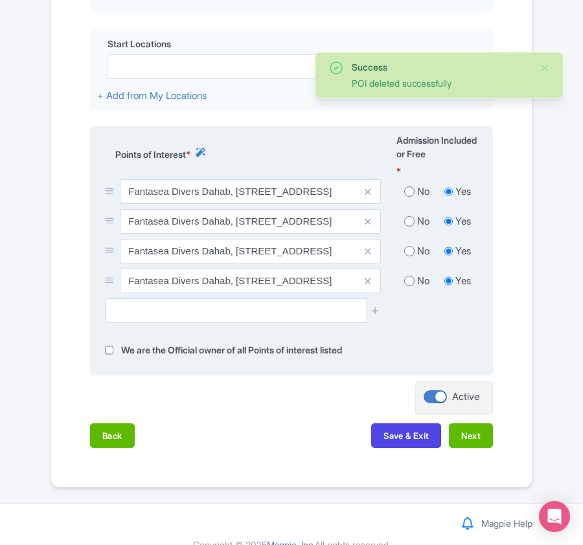
click at [369, 223] on icon at bounding box center [367, 222] width 6 height 10
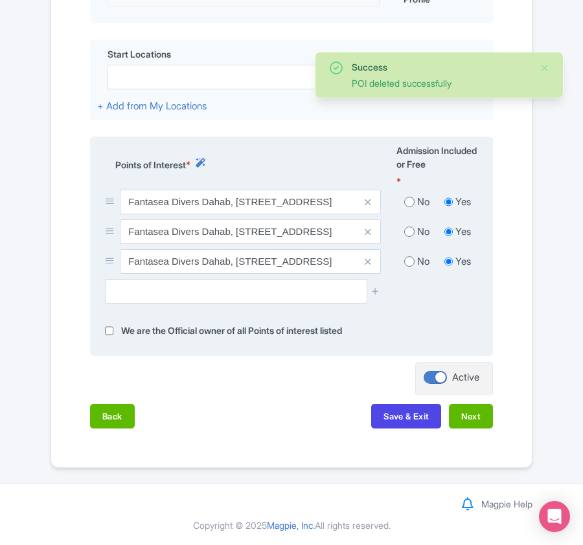
click at [369, 225] on link at bounding box center [367, 232] width 6 height 15
click at [366, 230] on icon at bounding box center [367, 232] width 6 height 10
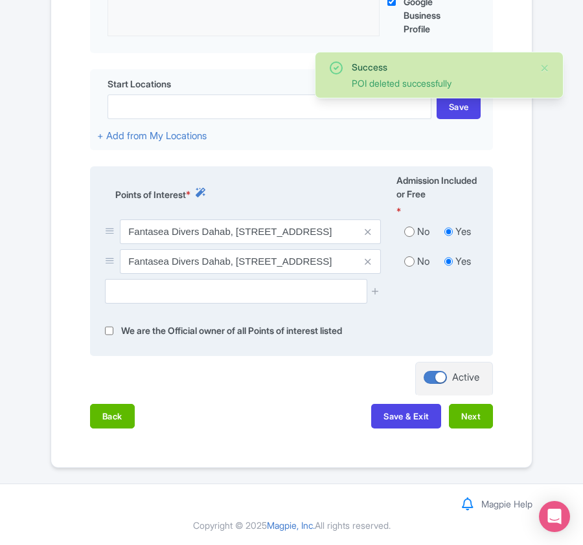
scroll to position [443, 0]
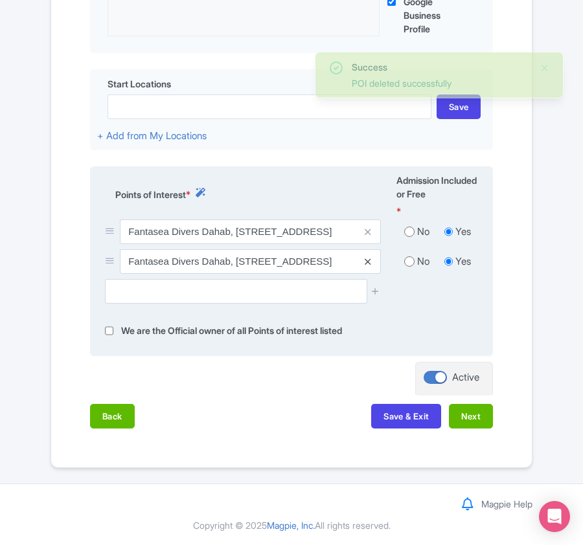
click at [366, 259] on icon at bounding box center [367, 262] width 6 height 10
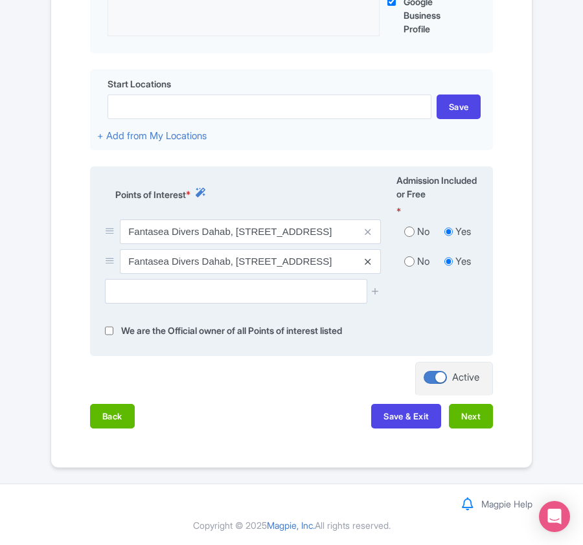
scroll to position [413, 0]
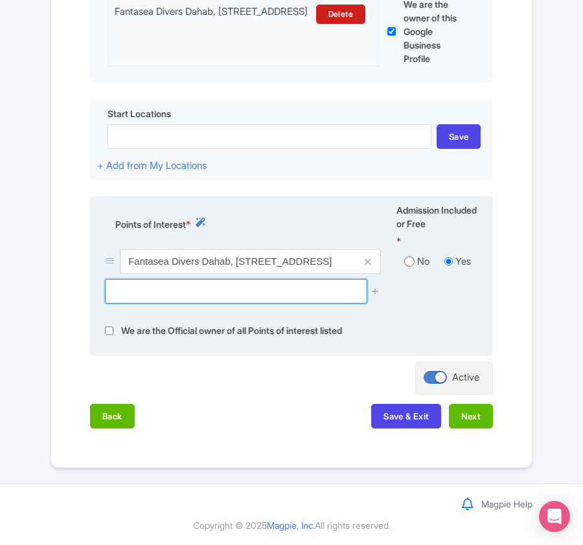
click at [210, 291] on input "text" at bounding box center [236, 291] width 262 height 25
paste input "Blue Hole of Dahab,"
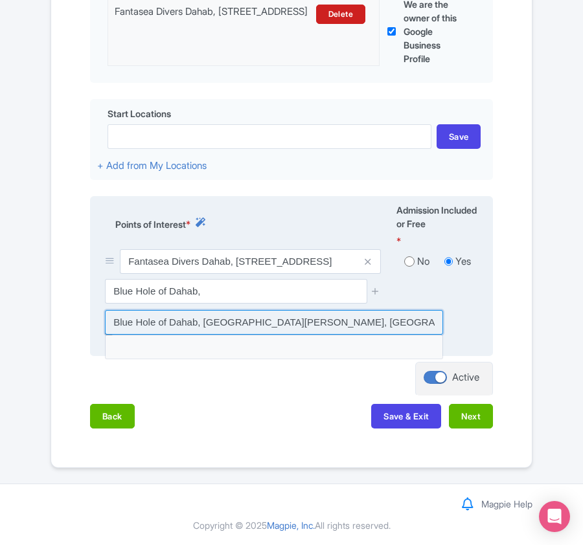
click at [285, 324] on input at bounding box center [274, 322] width 338 height 25
type input "Blue Hole of Dahab, Blue Hole Road, Saint Catherine, Egypt"
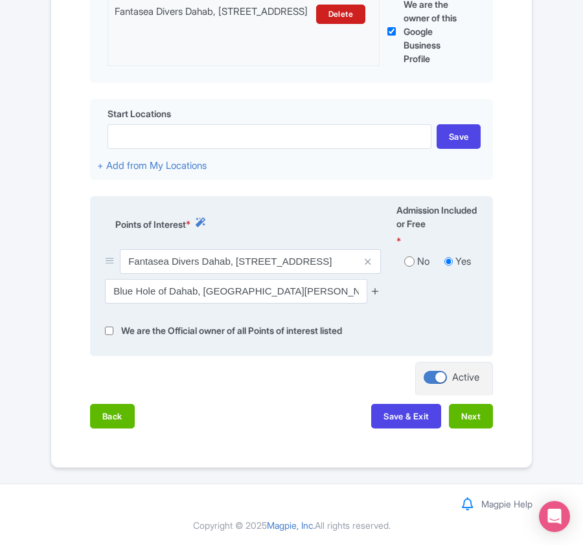
click at [375, 287] on icon at bounding box center [375, 291] width 10 height 10
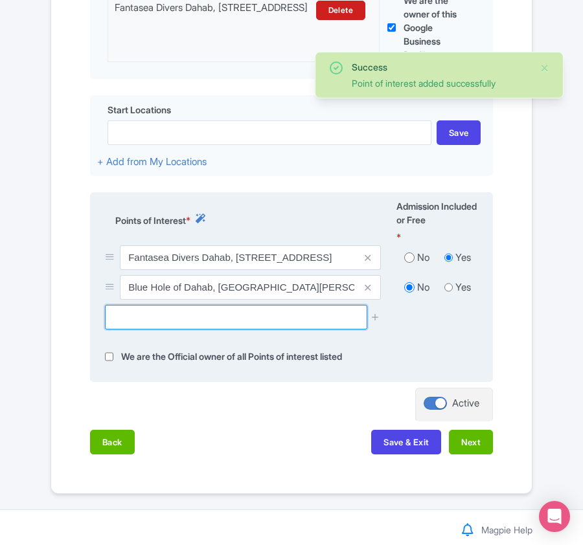
click at [181, 318] on input "text" at bounding box center [236, 317] width 262 height 25
paste input "El Bells - Blue Hole,"
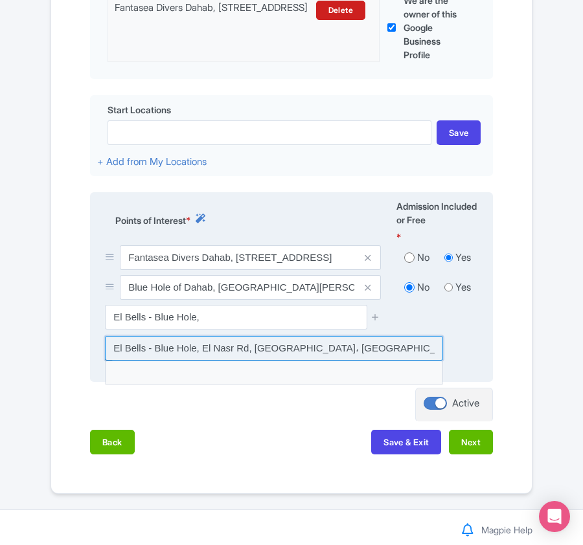
click at [251, 346] on input at bounding box center [274, 348] width 338 height 25
type input "El Bells - Blue Hole, El Nasr Rd, سانت كاترين، Egypt"
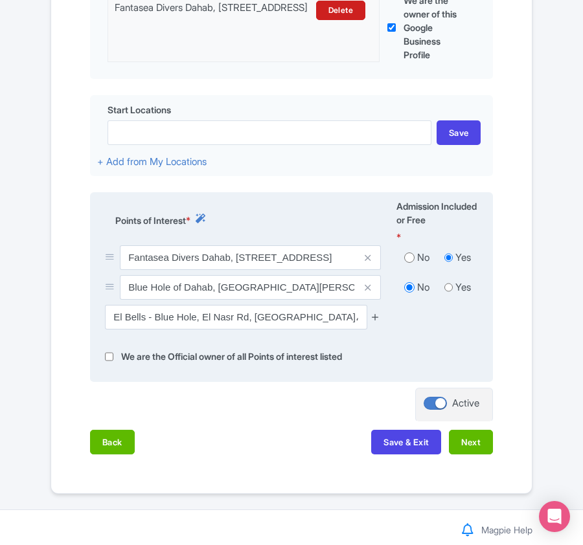
click at [371, 321] on icon at bounding box center [375, 317] width 10 height 10
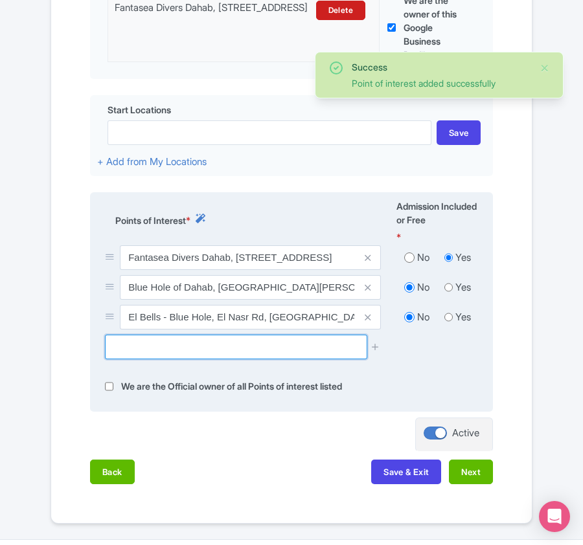
click at [140, 345] on input "text" at bounding box center [236, 347] width 262 height 25
paste input "Canyon (Dive site),"
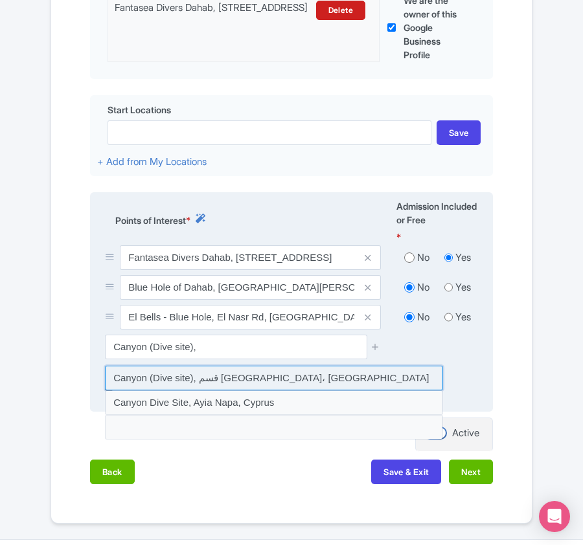
click at [268, 388] on input at bounding box center [274, 378] width 338 height 25
type input "Canyon (Dive site), قسم سانت كاترين، Egypt"
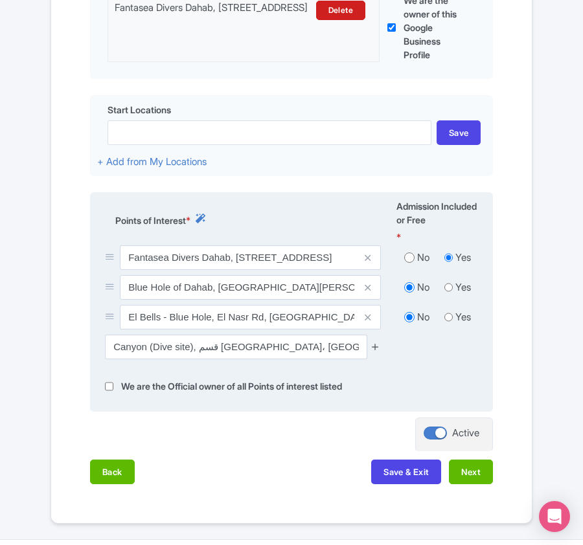
click at [372, 348] on icon at bounding box center [375, 347] width 10 height 10
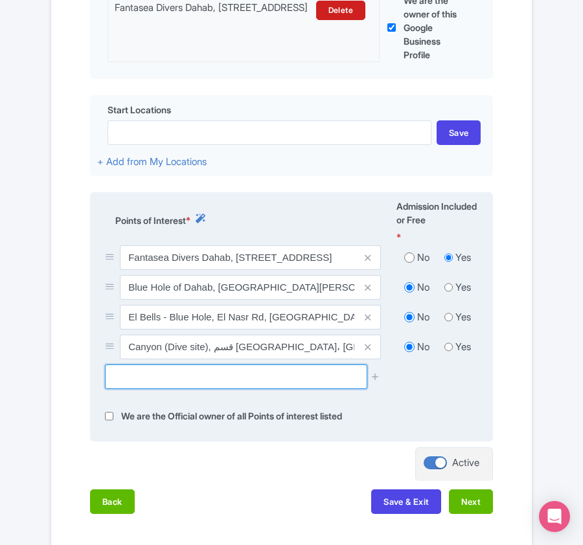
click at [231, 379] on input "text" at bounding box center [236, 376] width 262 height 25
paste input "Underwater museum, El Fanar Street, Saint Catherir"
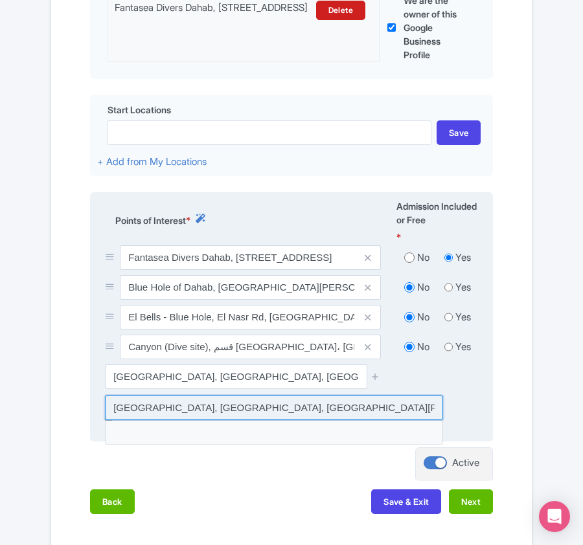
click at [260, 412] on input at bounding box center [274, 407] width 338 height 25
type input "Underwater museum, El Fanar Street, Saint Catherine, Egypt"
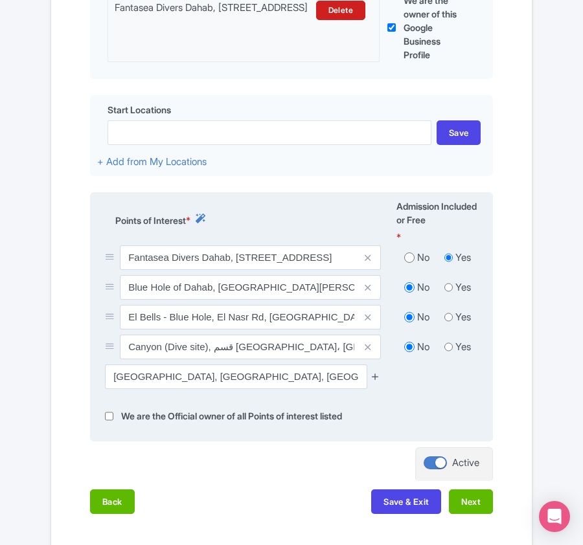
click at [373, 378] on icon at bounding box center [375, 377] width 10 height 10
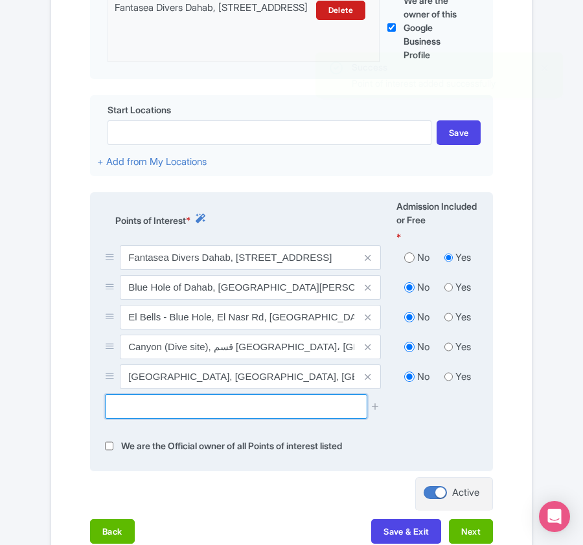
click at [214, 403] on input "text" at bounding box center [236, 406] width 262 height 25
paste input "Coral reef redsea, Dahab, Egypt"
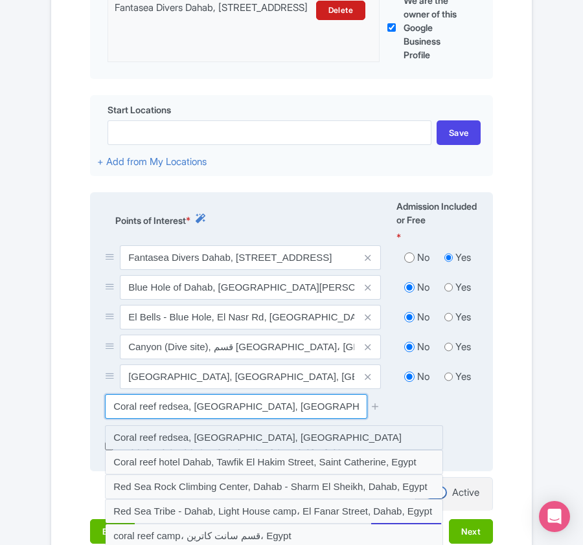
type input "Coral reef redsea, Dahab, Egypt"
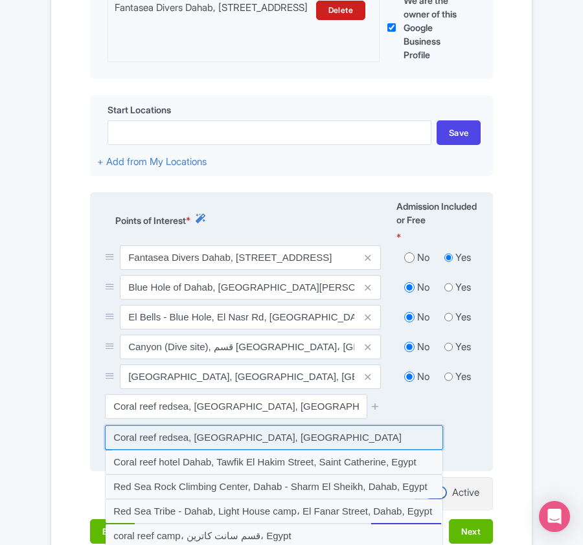
click at [265, 435] on input at bounding box center [274, 437] width 338 height 25
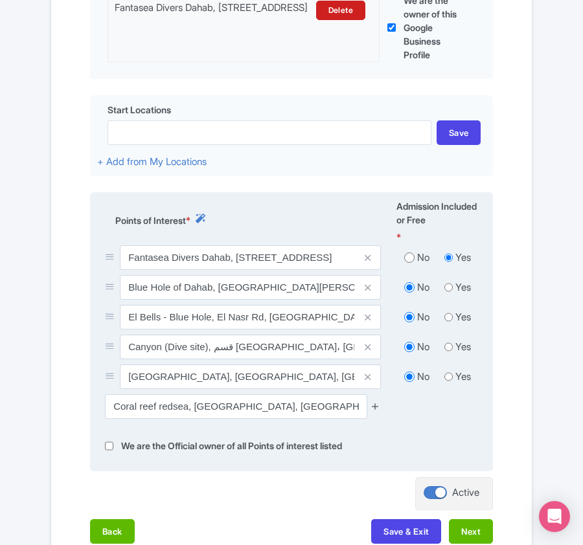
click at [377, 405] on icon at bounding box center [375, 406] width 10 height 10
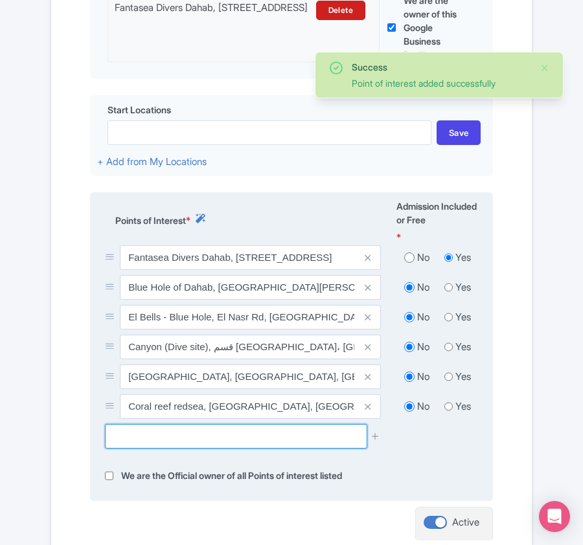
click at [217, 445] on input "text" at bounding box center [236, 436] width 262 height 25
paste input "Gabr El Bint. Saint Catherine, Egypt"
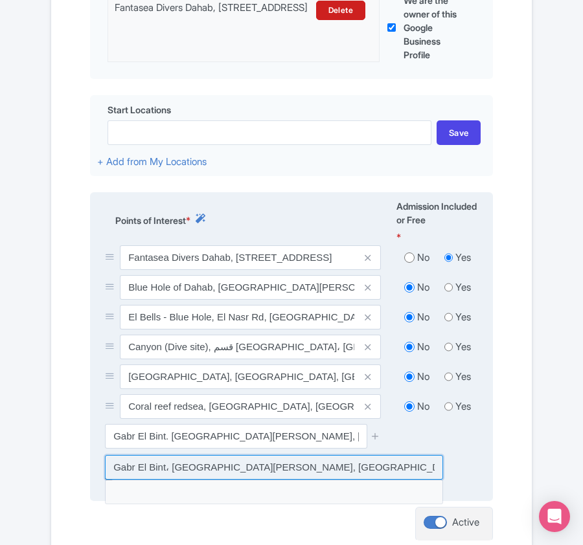
click at [303, 470] on input at bounding box center [274, 467] width 338 height 25
type input "Gabr El Bint، Saint Catherine, Egypt"
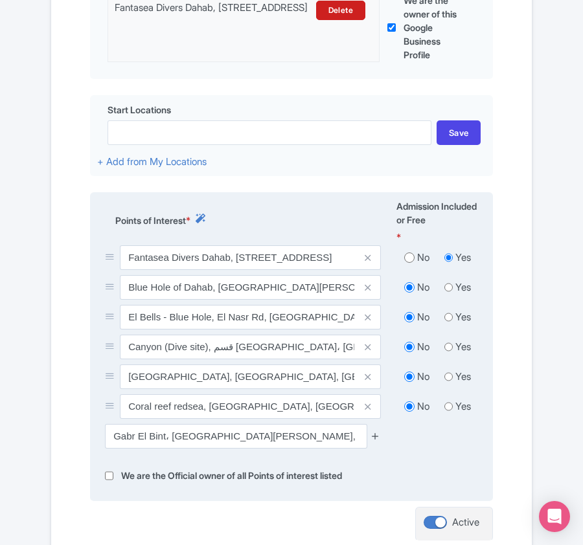
click at [373, 440] on icon at bounding box center [375, 436] width 10 height 10
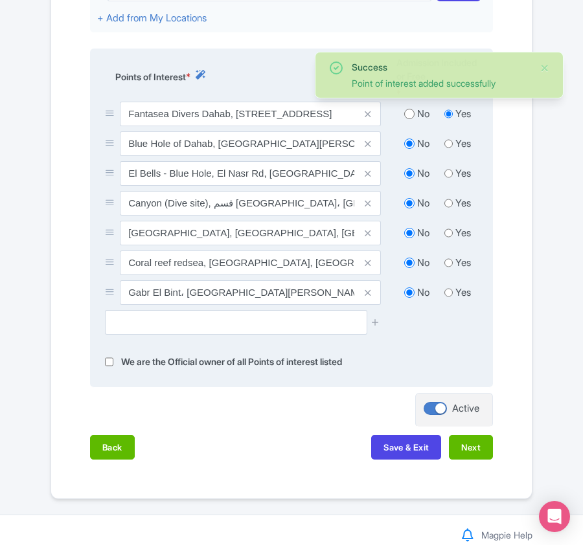
scroll to position [592, 0]
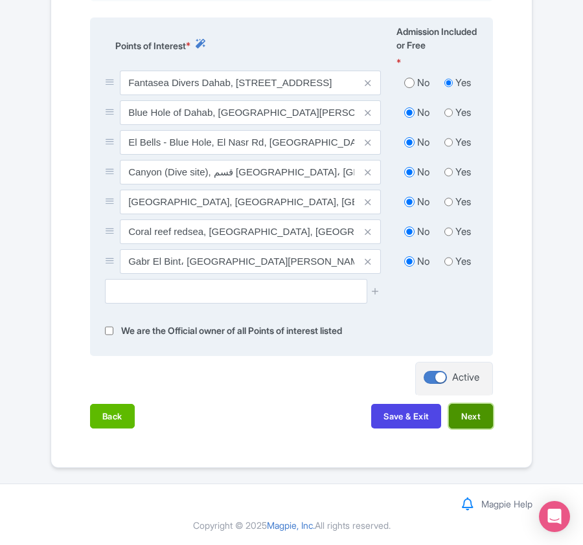
click at [478, 412] on button "Next" at bounding box center [471, 416] width 44 height 25
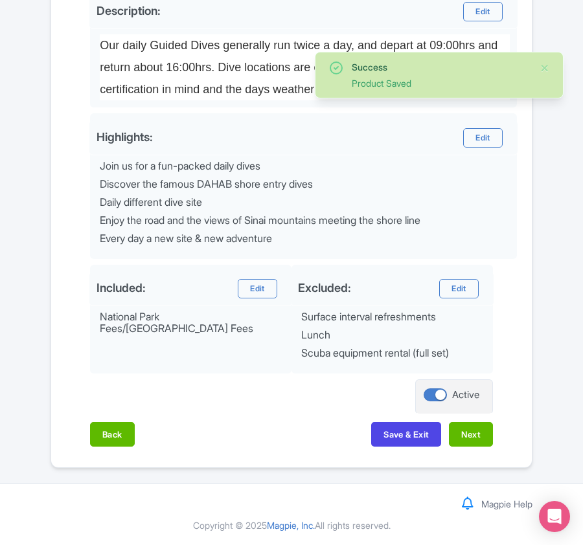
scroll to position [506, 0]
click at [469, 439] on button "Next" at bounding box center [471, 434] width 44 height 25
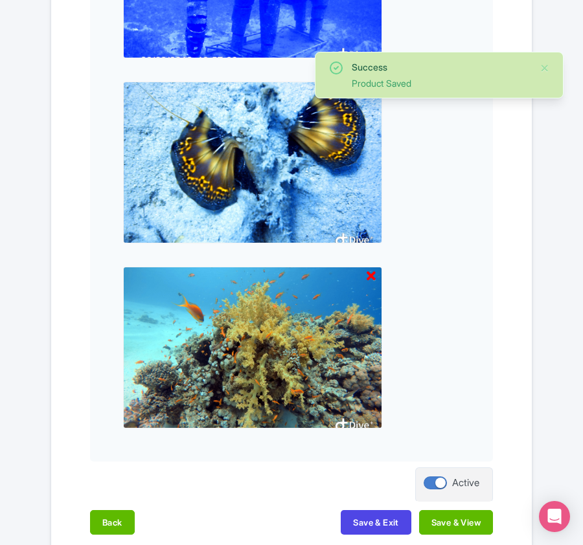
scroll to position [979, 0]
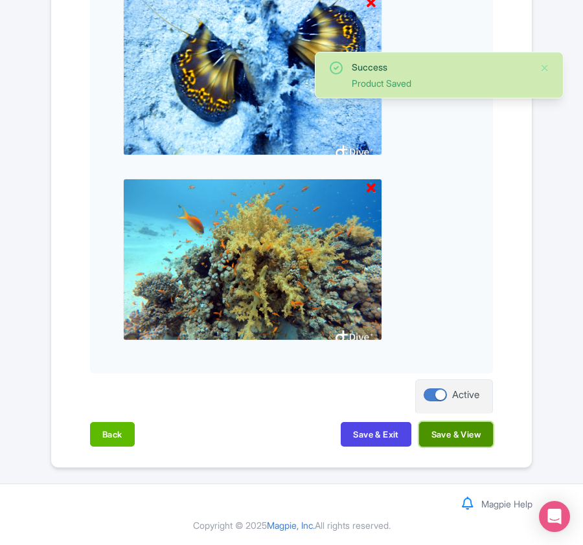
click at [469, 435] on button "Save & View" at bounding box center [456, 434] width 74 height 25
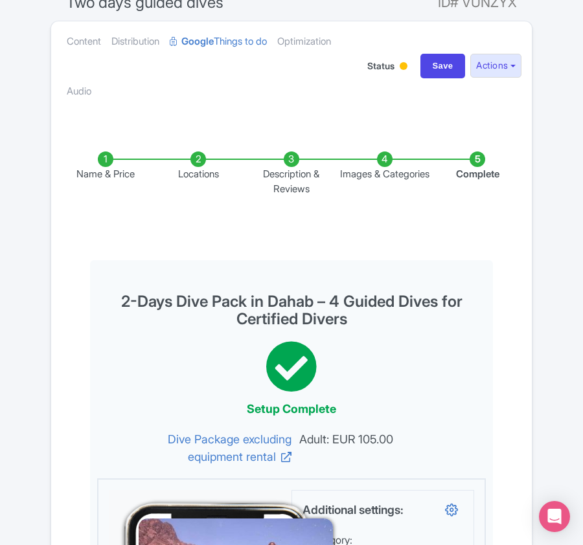
scroll to position [0, 0]
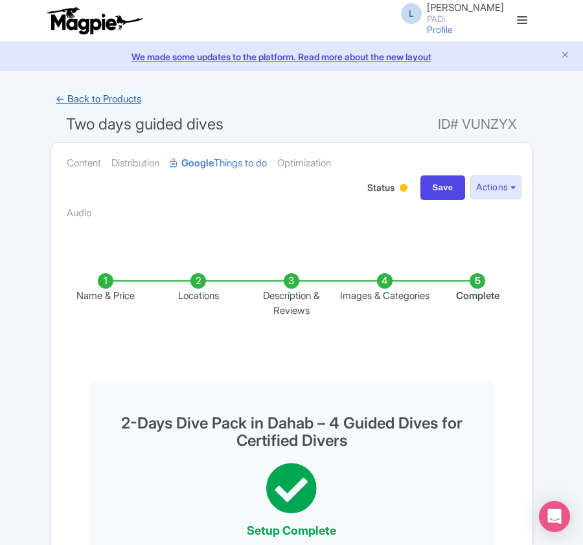
click at [97, 95] on link "← Back to Products" at bounding box center [98, 99] width 96 height 25
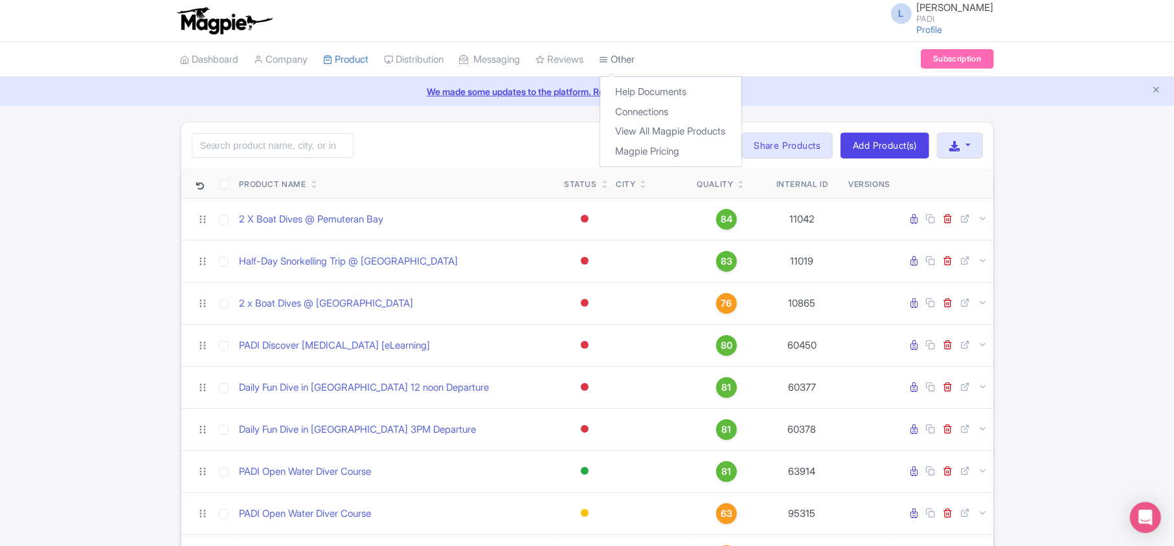
click at [582, 54] on link "Other" at bounding box center [617, 60] width 36 height 36
click at [582, 109] on link "Connections" at bounding box center [670, 112] width 141 height 20
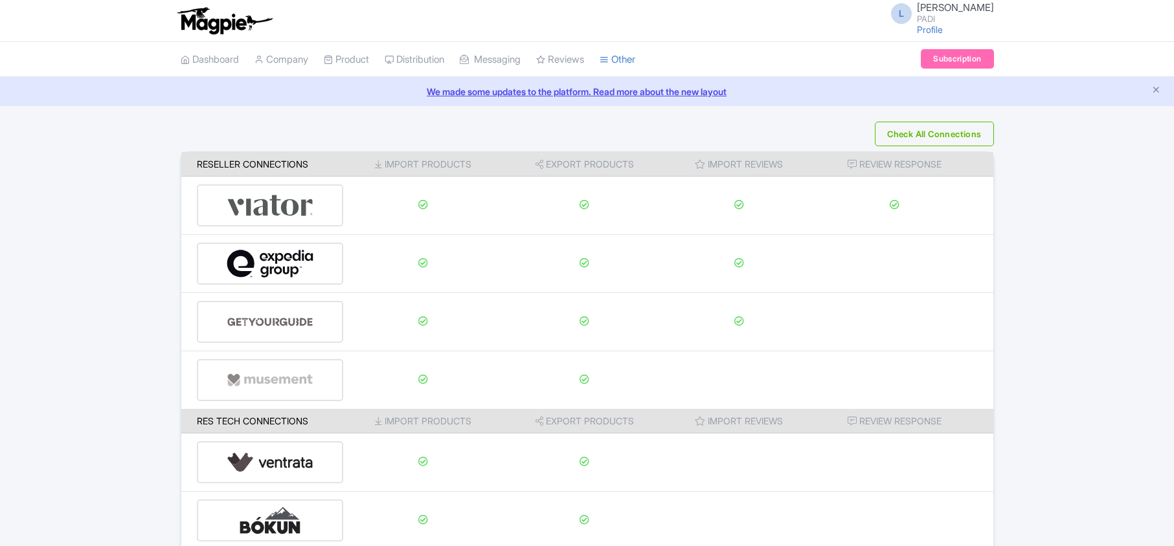
scroll to position [203, 0]
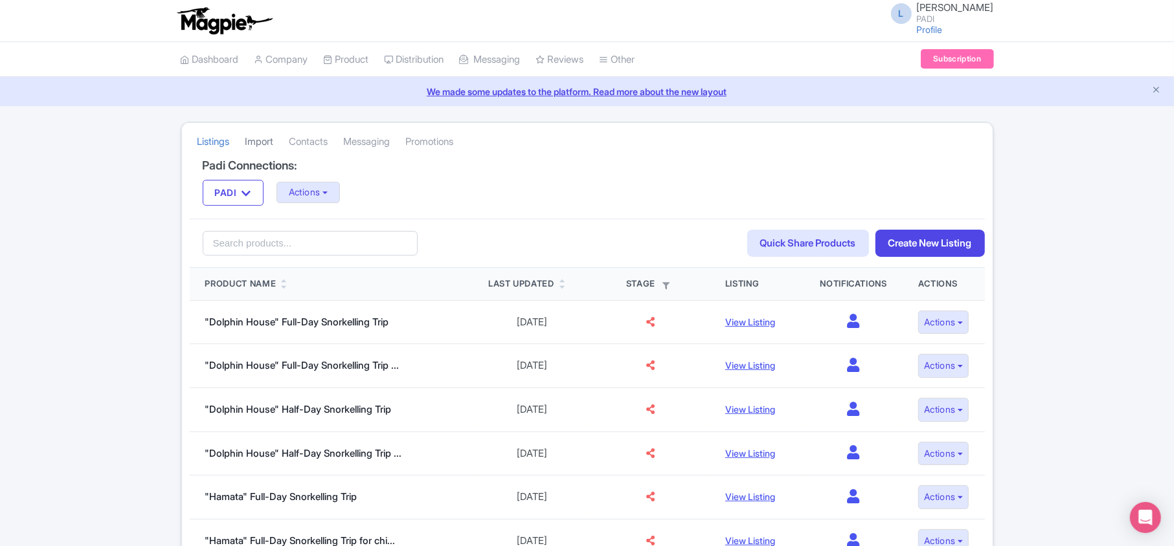
click at [272, 141] on link "Import" at bounding box center [259, 142] width 28 height 36
